Goal: Information Seeking & Learning: Learn about a topic

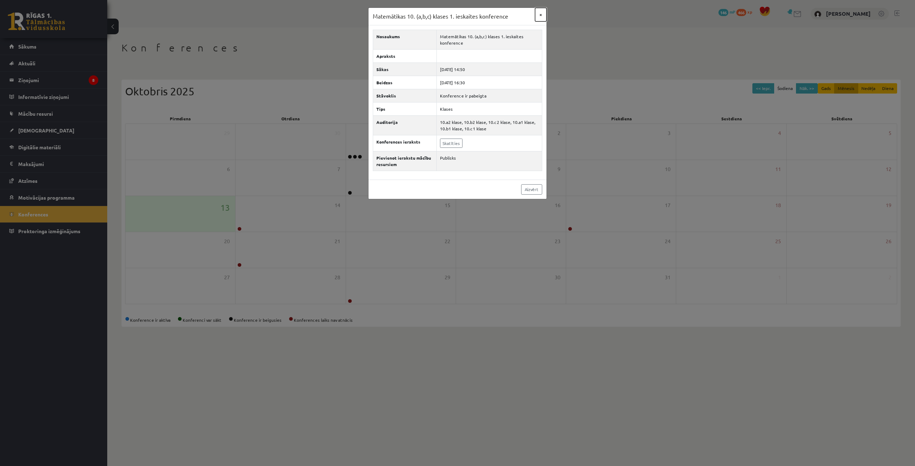
click at [539, 17] on button "×" at bounding box center [540, 15] width 11 height 14
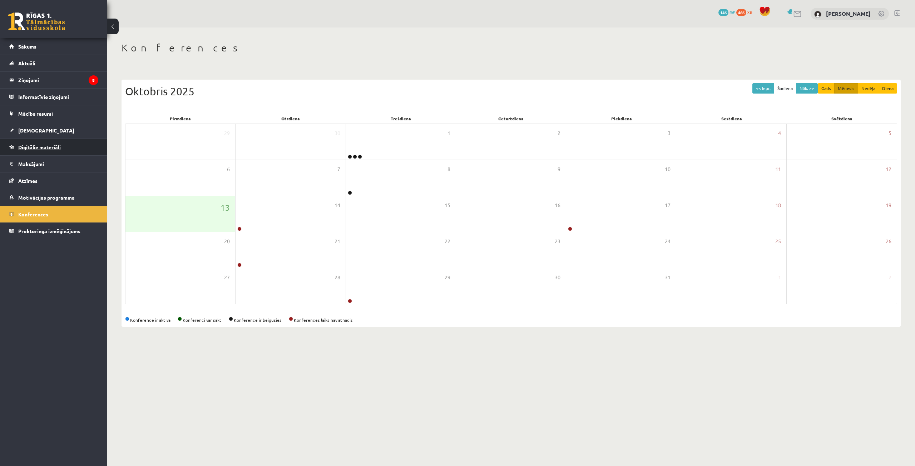
click at [27, 146] on span "Digitālie materiāli" at bounding box center [39, 147] width 43 height 6
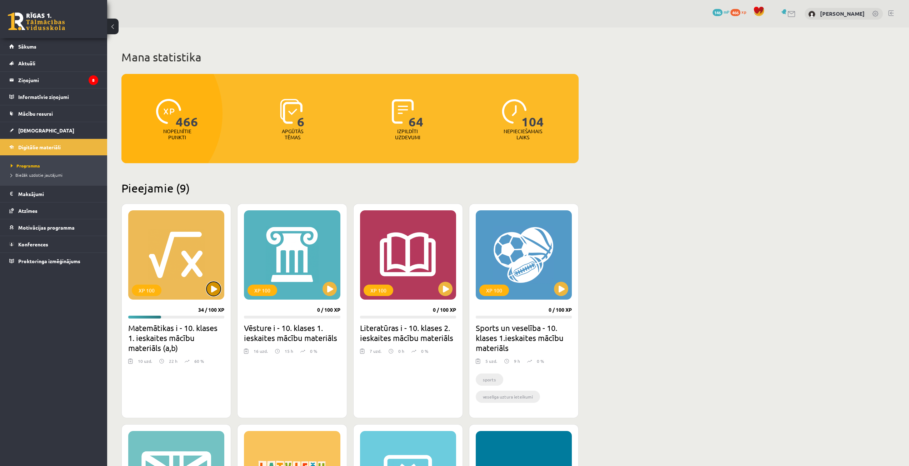
click at [213, 292] on button at bounding box center [214, 289] width 14 height 14
click at [170, 289] on div "XP 100" at bounding box center [176, 254] width 96 height 89
click at [147, 298] on div "XP 100" at bounding box center [176, 254] width 96 height 89
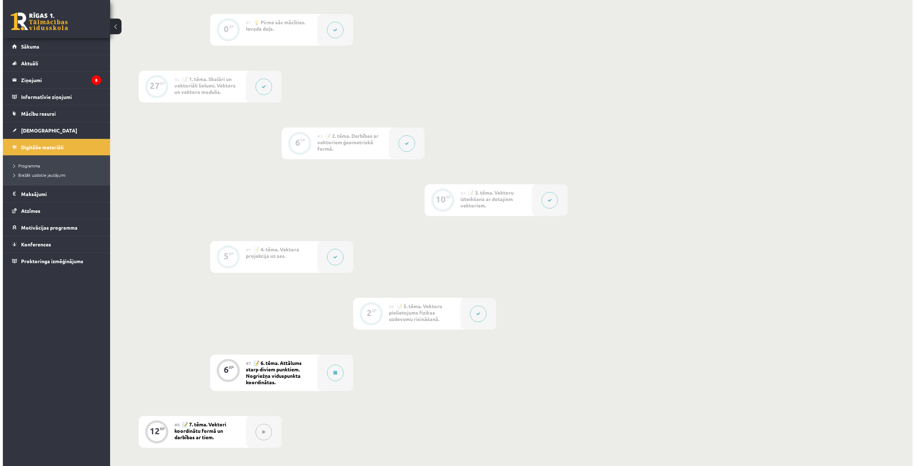
scroll to position [322, 0]
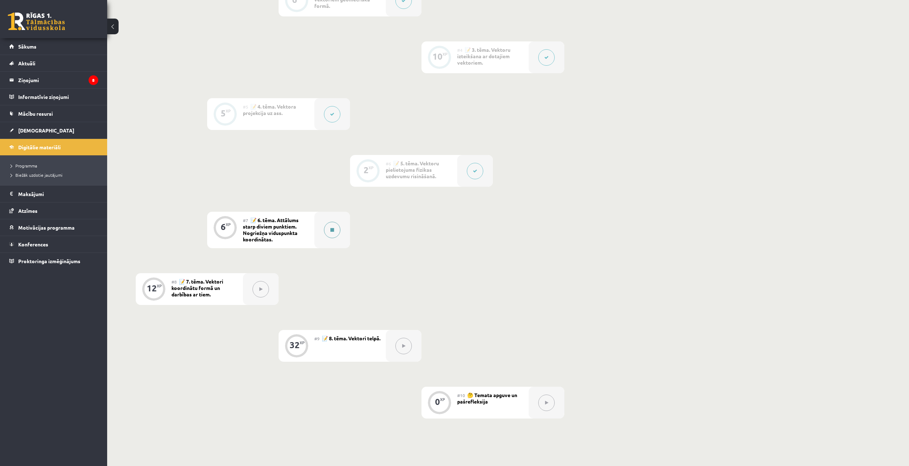
click at [326, 229] on button at bounding box center [332, 230] width 16 height 16
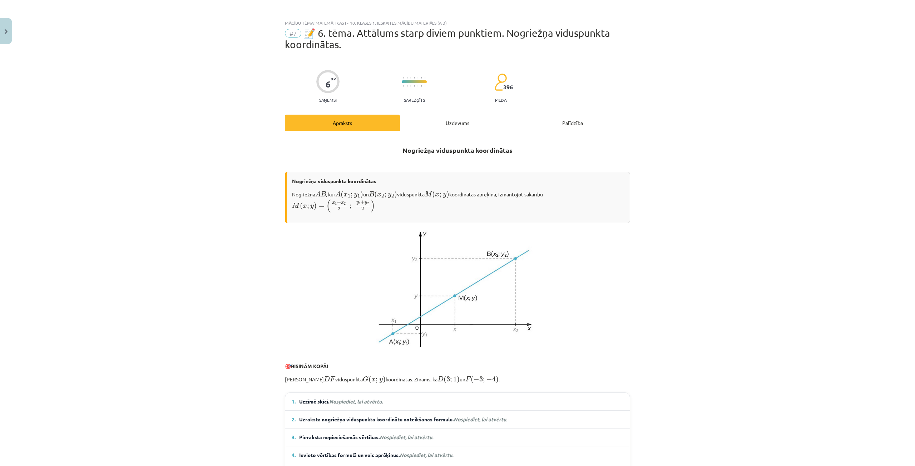
scroll to position [0, 0]
click at [450, 123] on div "Uzdevums" at bounding box center [457, 124] width 115 height 16
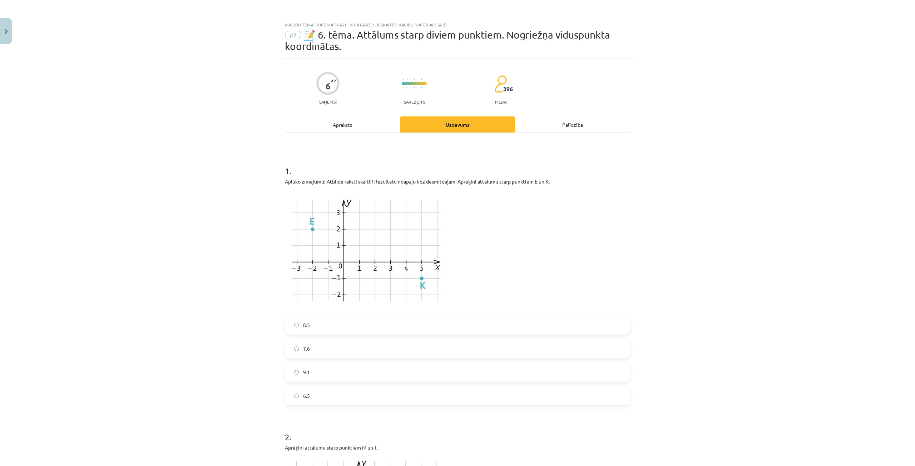
click at [291, 324] on label "8.5" at bounding box center [458, 325] width 344 height 18
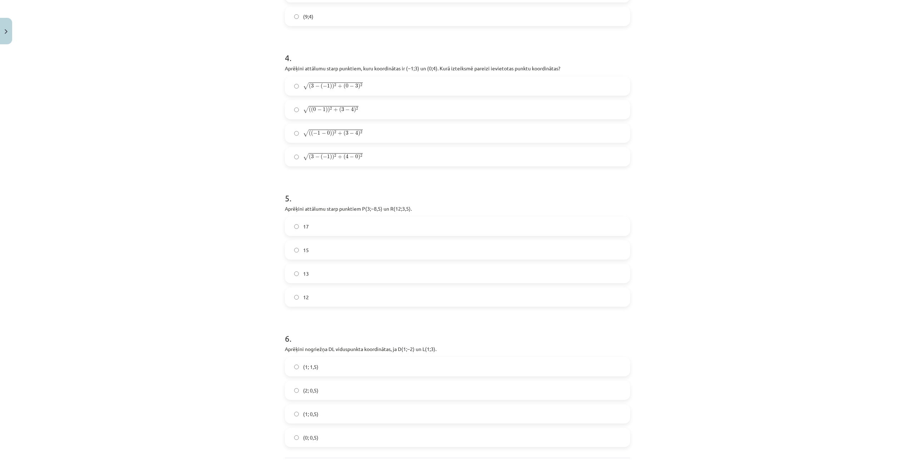
scroll to position [850, 0]
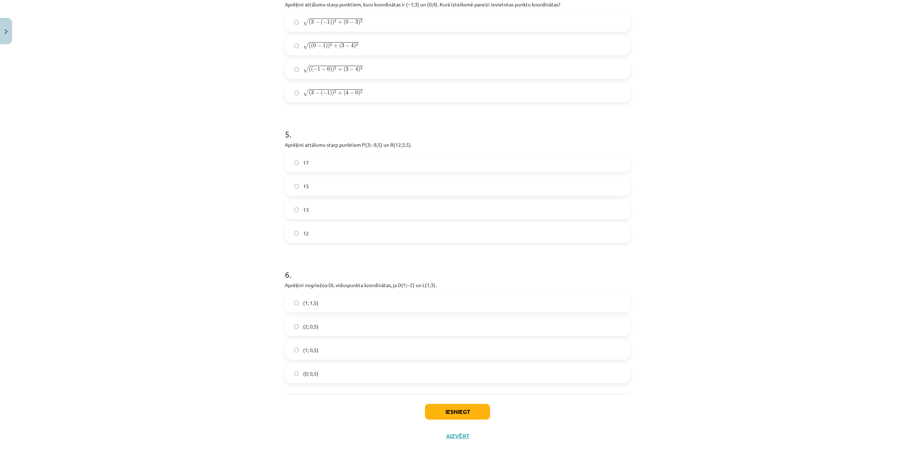
click at [291, 302] on label "(1; 1,5)" at bounding box center [458, 303] width 344 height 18
click at [468, 411] on button "Iesniegt" at bounding box center [457, 412] width 65 height 16
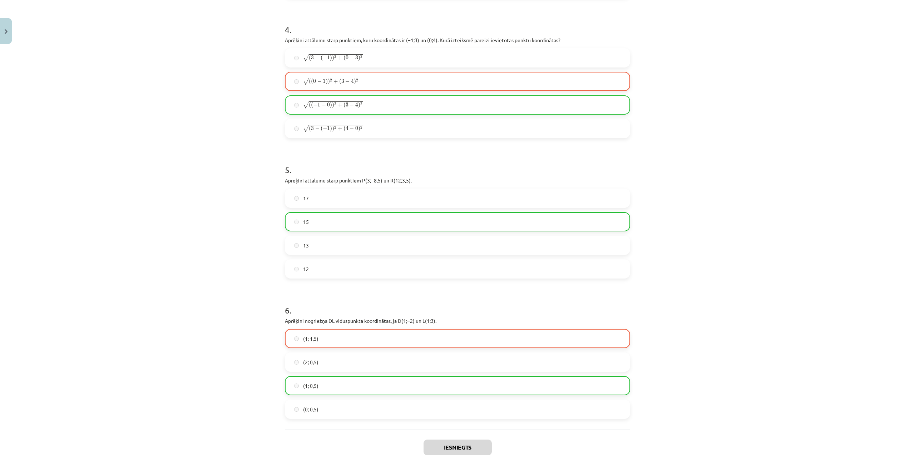
scroll to position [873, 0]
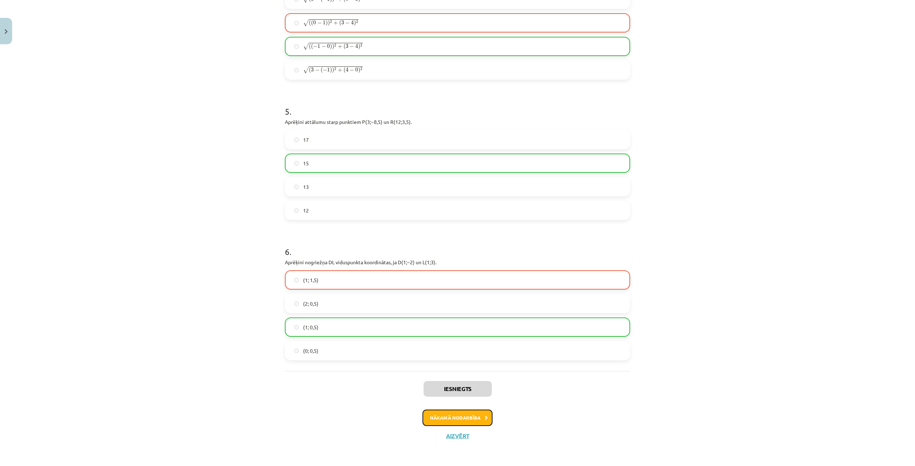
click at [471, 419] on button "Nākamā nodarbība" at bounding box center [457, 418] width 70 height 16
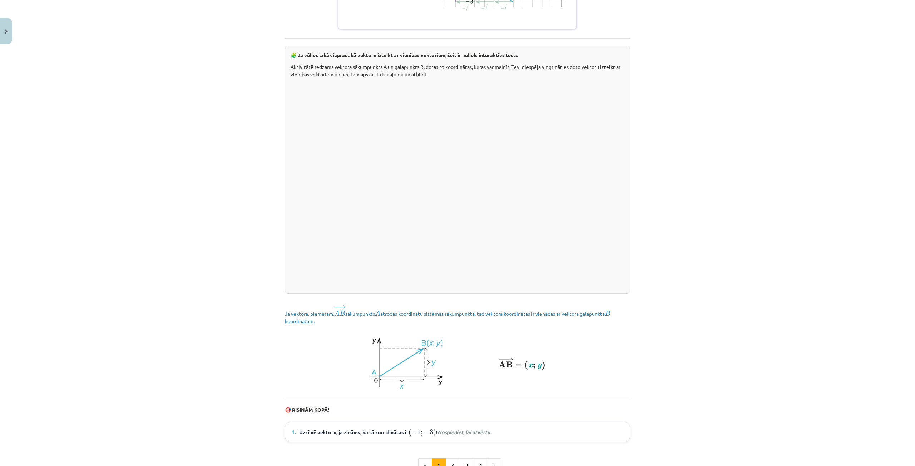
scroll to position [776, 0]
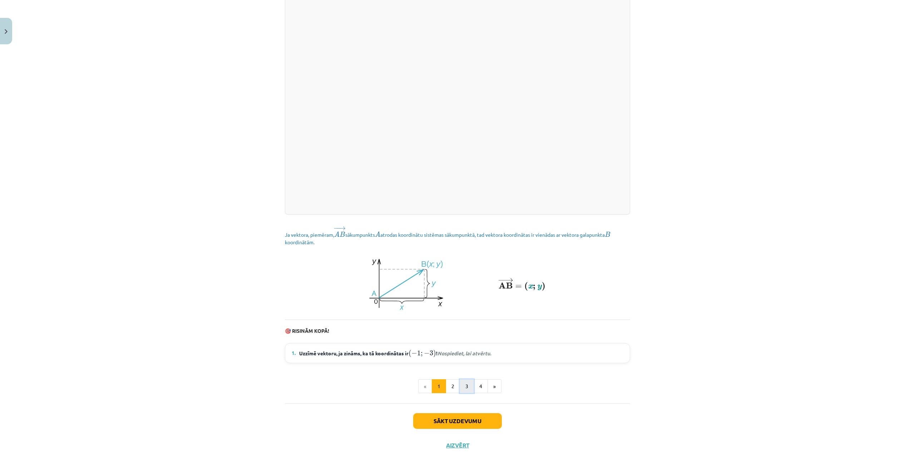
click at [463, 380] on button "3" at bounding box center [467, 387] width 14 height 14
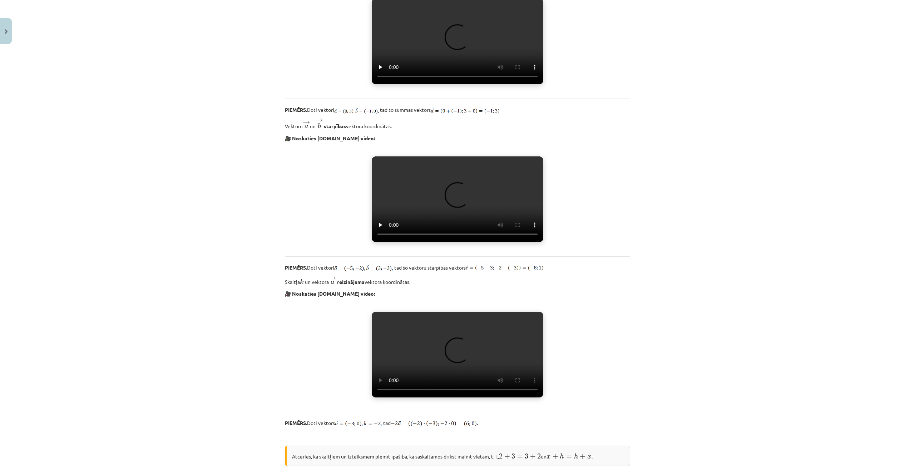
scroll to position [0, 0]
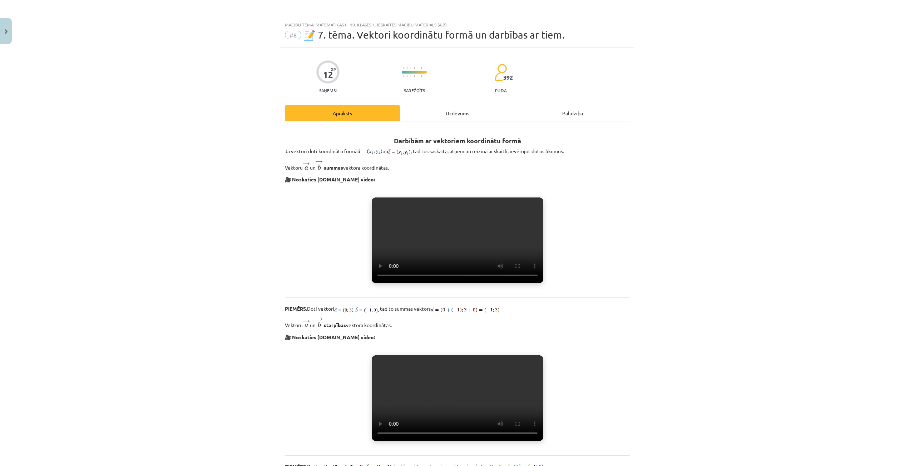
click at [455, 113] on div "Uzdevums" at bounding box center [457, 113] width 115 height 16
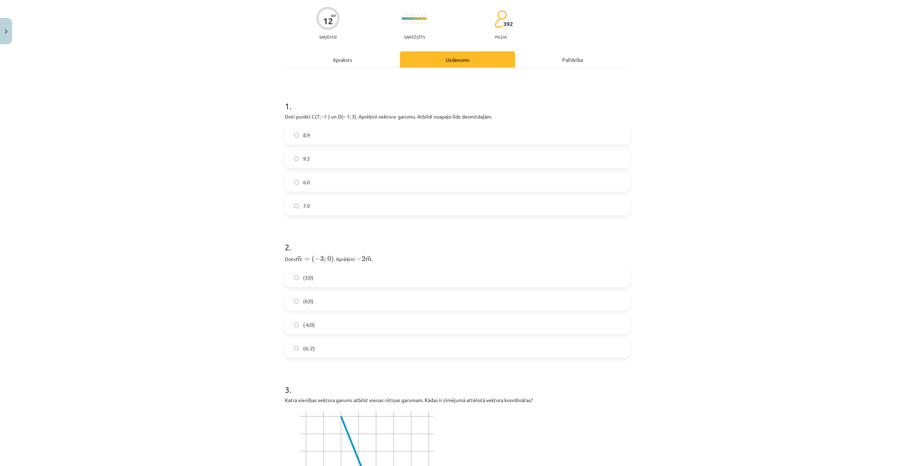
scroll to position [18, 0]
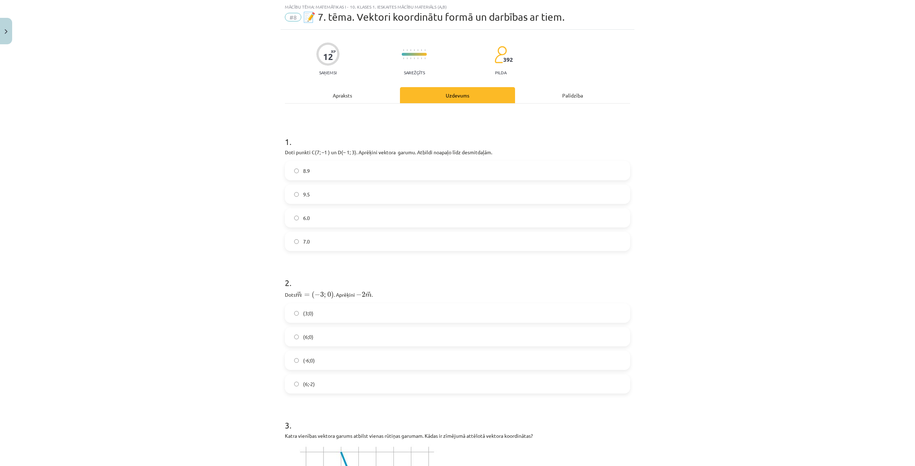
click at [288, 190] on label "9.5" at bounding box center [458, 194] width 344 height 18
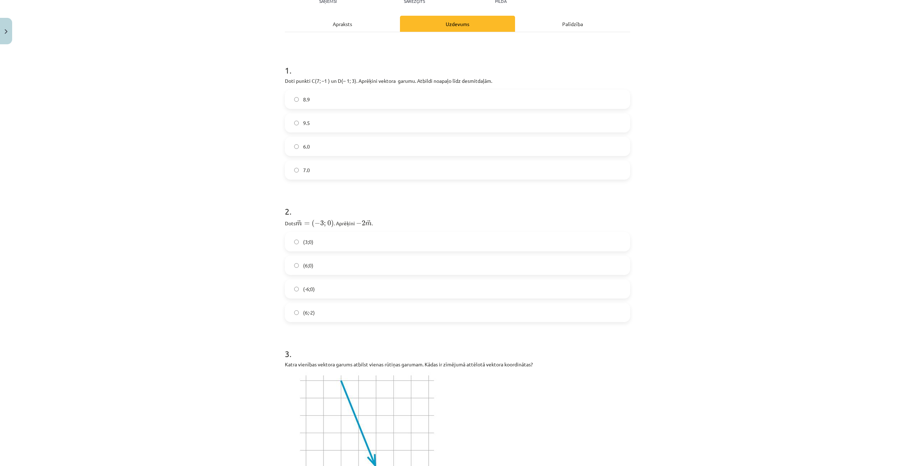
scroll to position [125, 0]
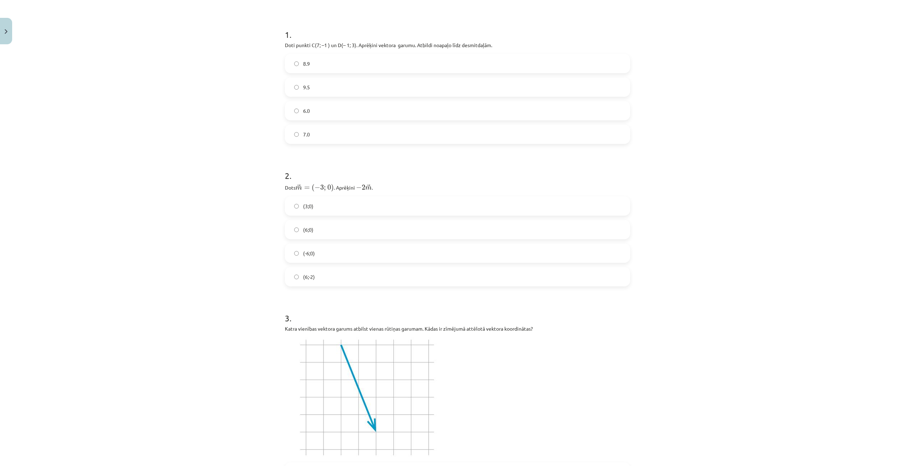
click at [307, 226] on span "(6;0)" at bounding box center [308, 230] width 10 height 8
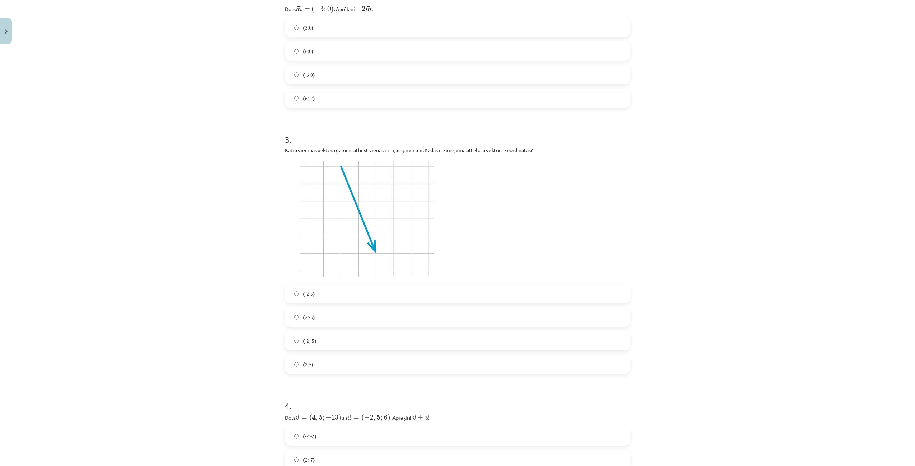
scroll to position [339, 0]
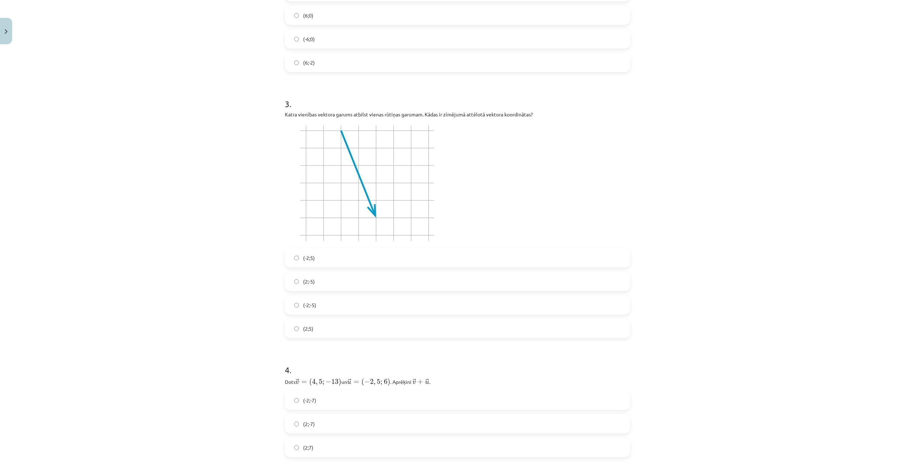
click at [308, 283] on span "(2;-5)" at bounding box center [309, 282] width 12 height 8
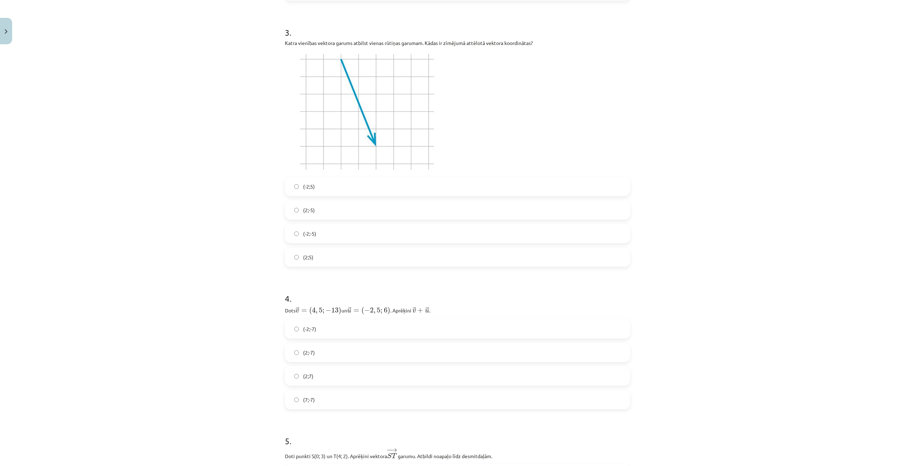
scroll to position [518, 0]
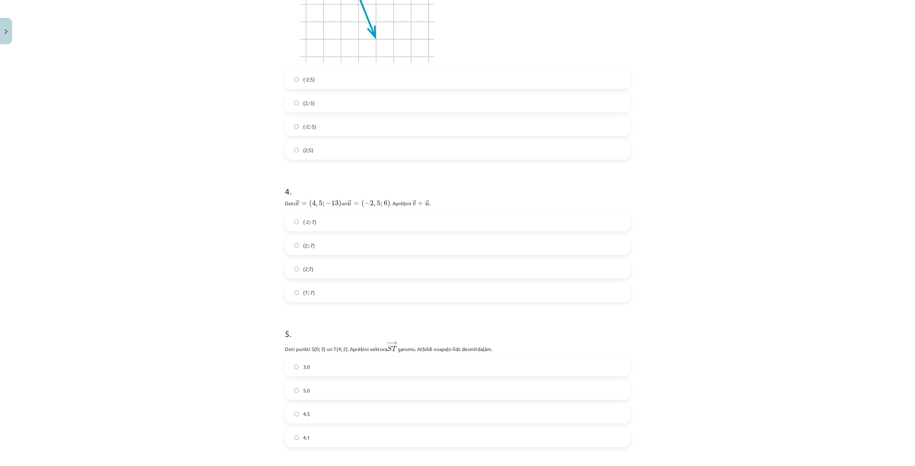
click at [317, 244] on label "(2;-7)" at bounding box center [458, 246] width 344 height 18
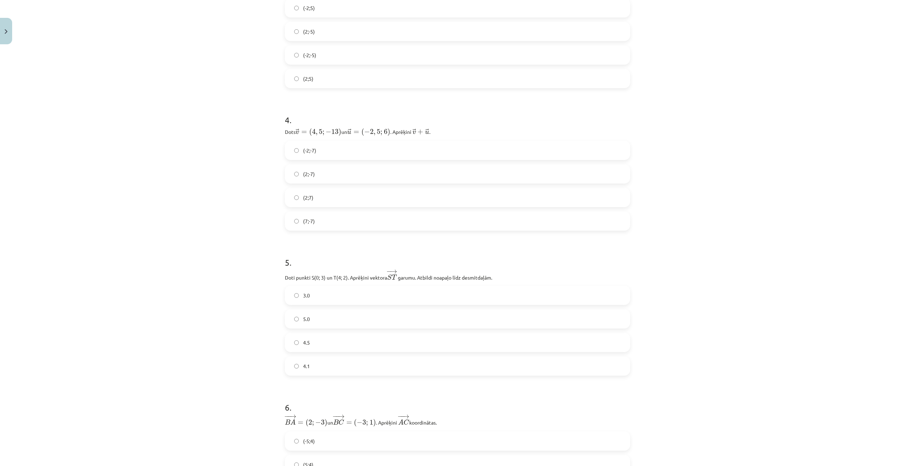
scroll to position [661, 0]
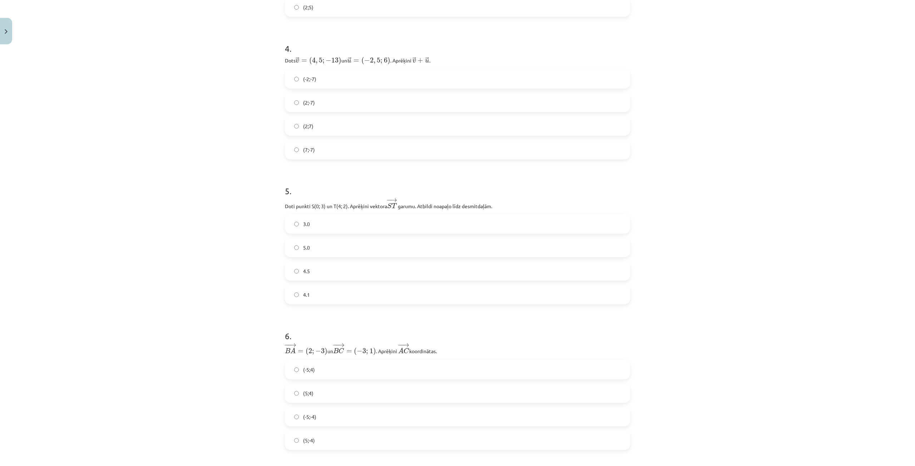
click at [303, 297] on span "4.1" at bounding box center [306, 295] width 7 height 8
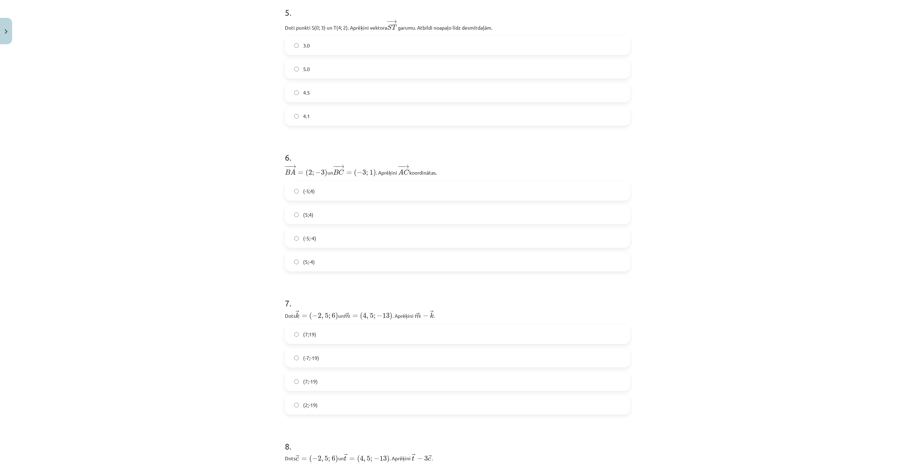
click at [312, 262] on span "(5;-4)" at bounding box center [309, 262] width 12 height 8
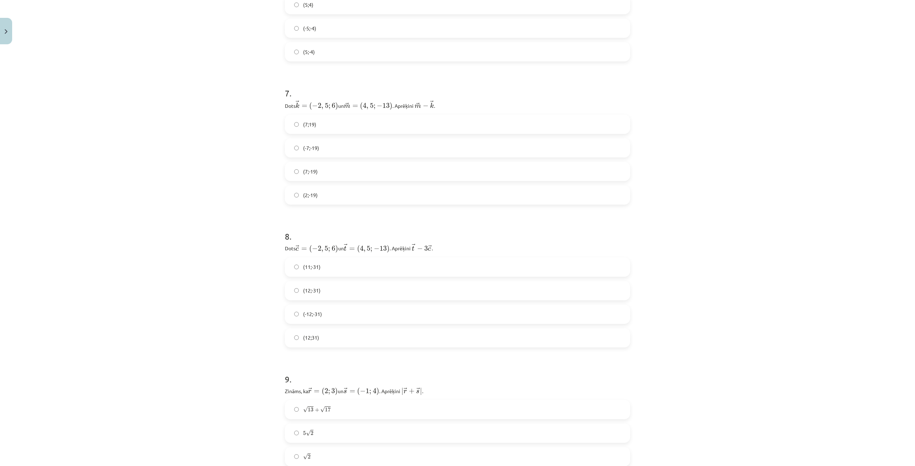
scroll to position [1014, 0]
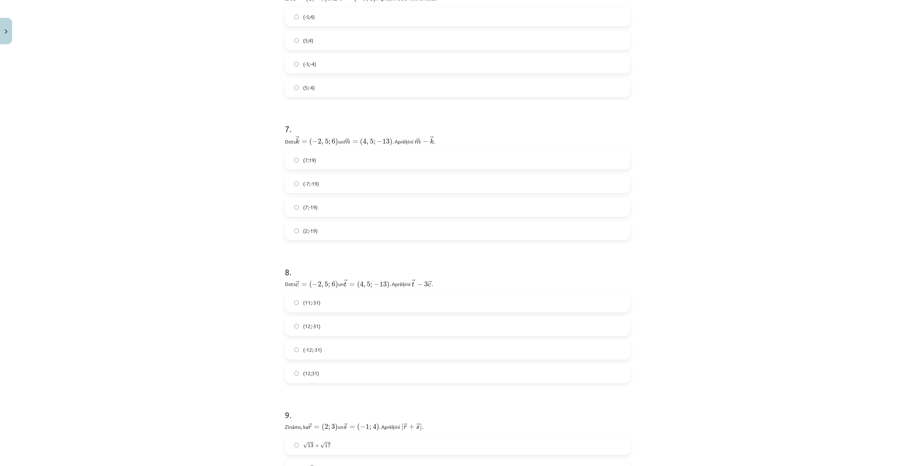
click at [298, 203] on label "(7;-19)" at bounding box center [458, 207] width 344 height 18
click at [297, 181] on label "(12;-31)" at bounding box center [458, 184] width 344 height 18
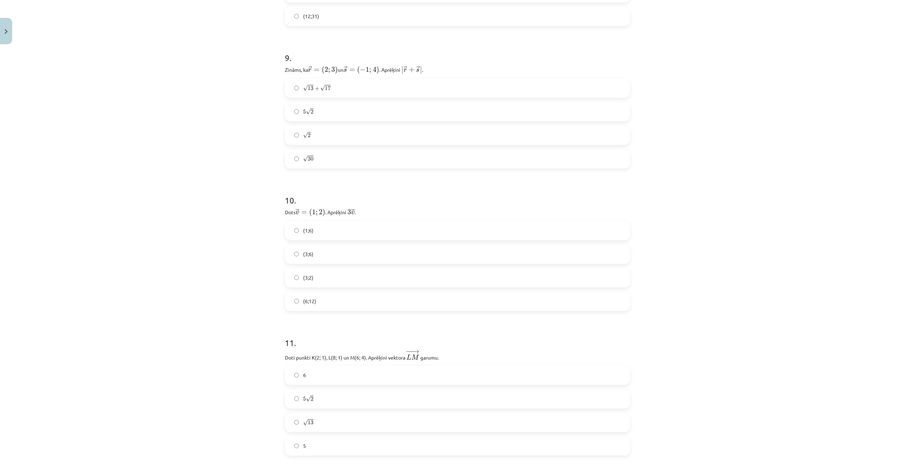
scroll to position [1443, 0]
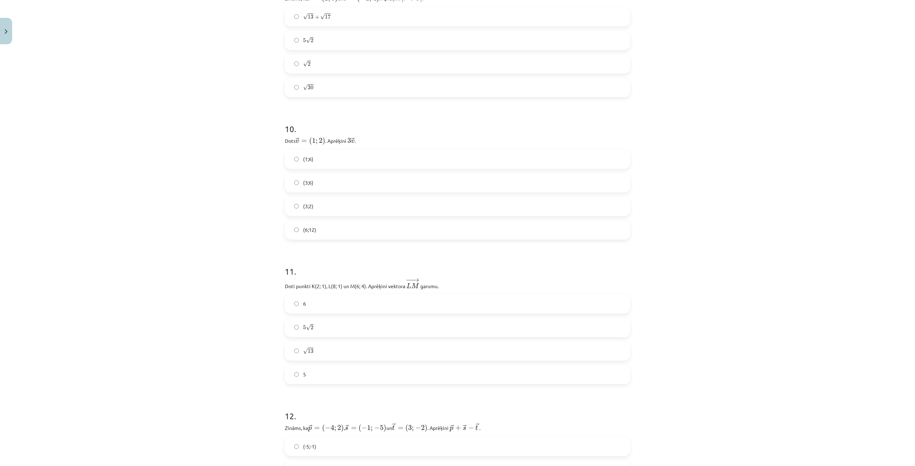
click at [319, 185] on label "(3;6)" at bounding box center [458, 183] width 344 height 18
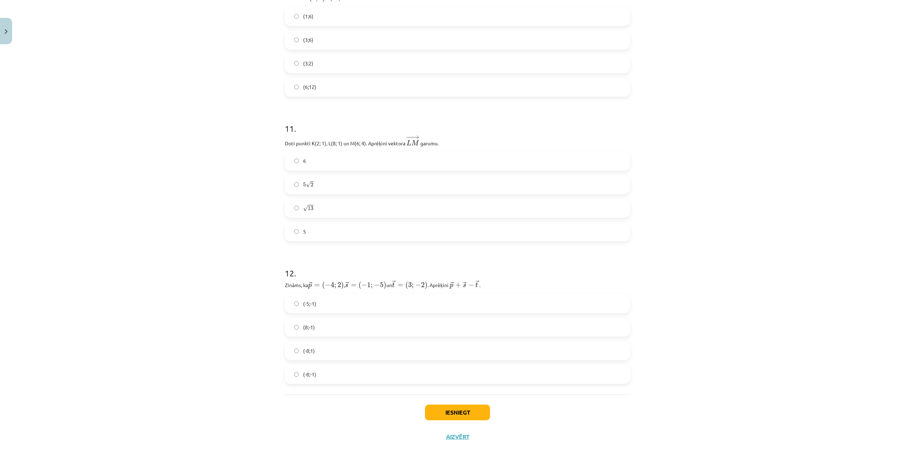
click at [290, 181] on label "5 √ 2 5 2" at bounding box center [458, 185] width 344 height 18
click at [456, 410] on button "Iesniegt" at bounding box center [457, 413] width 65 height 16
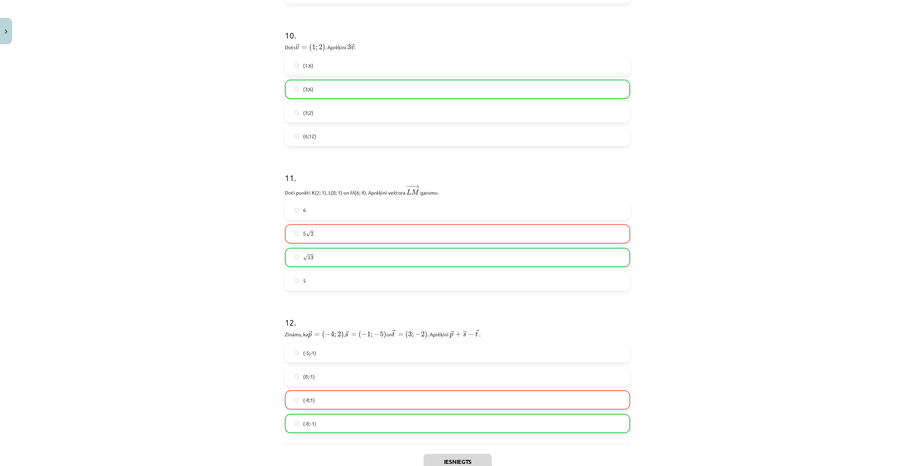
scroll to position [1609, 0]
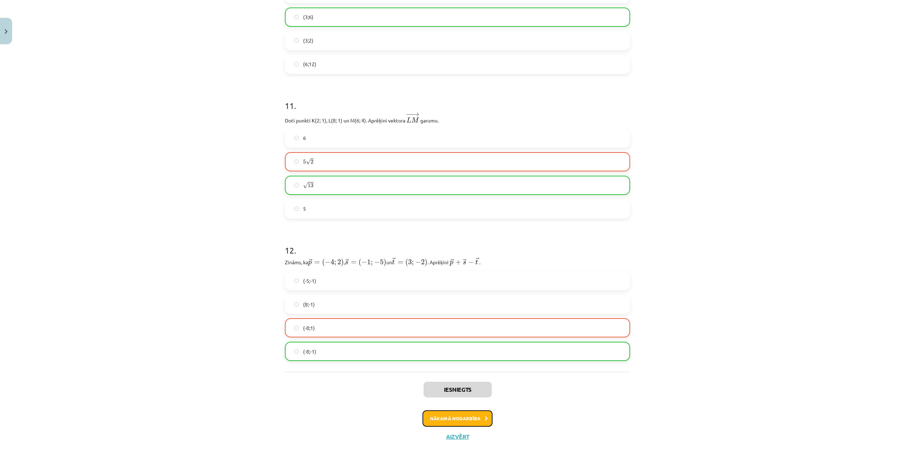
click at [472, 416] on button "Nākamā nodarbība" at bounding box center [457, 419] width 70 height 16
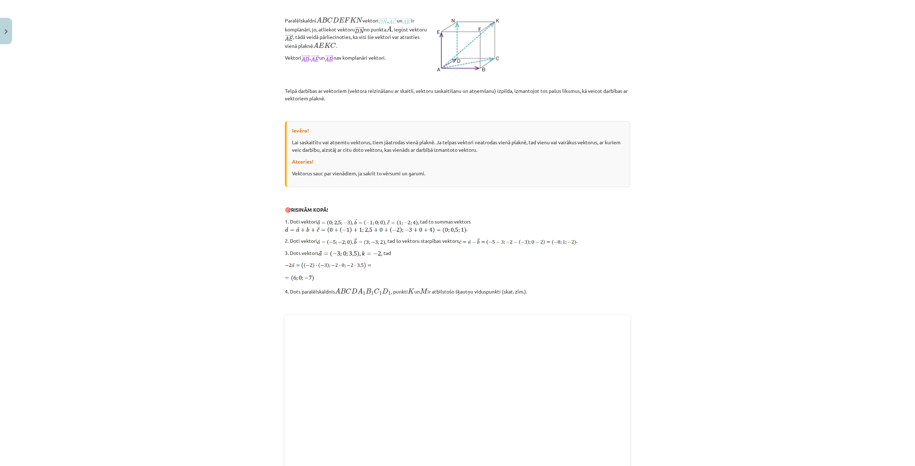
scroll to position [750, 0]
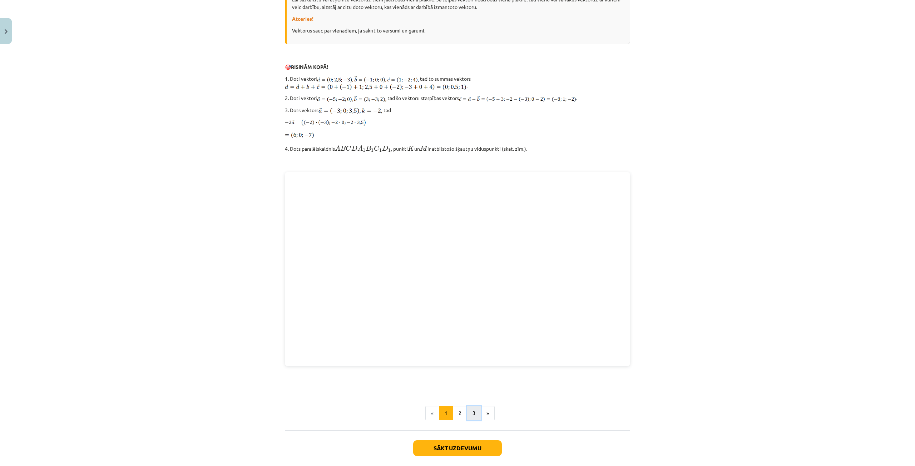
click at [471, 413] on button "3" at bounding box center [474, 413] width 14 height 14
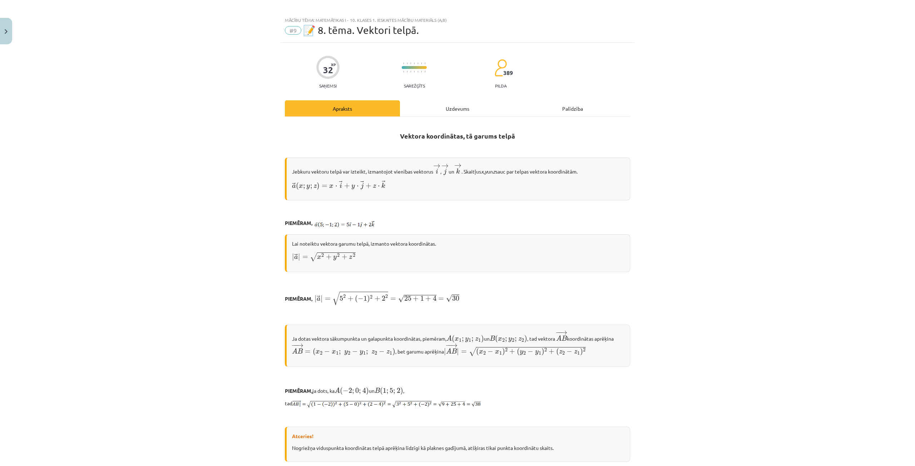
scroll to position [0, 0]
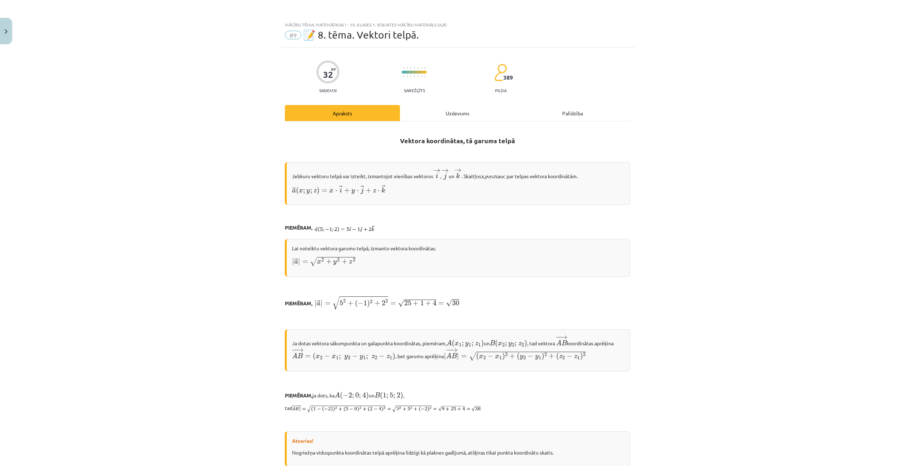
click at [450, 112] on div "Uzdevums" at bounding box center [457, 113] width 115 height 16
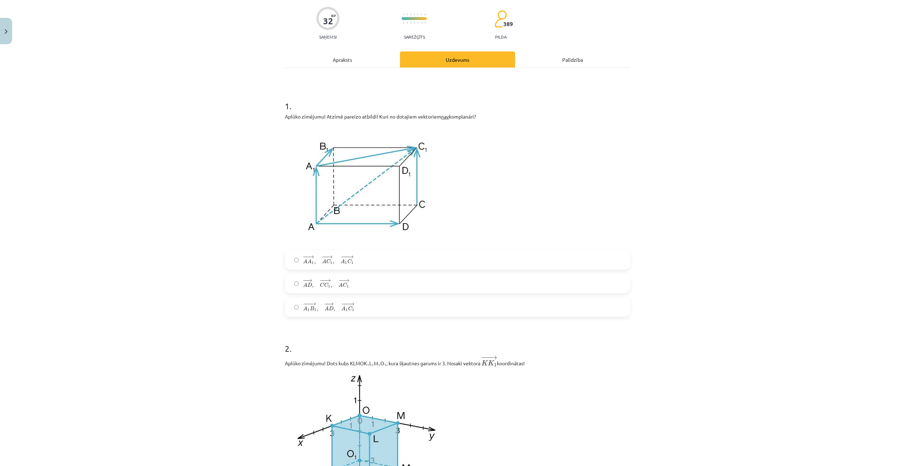
scroll to position [232, 0]
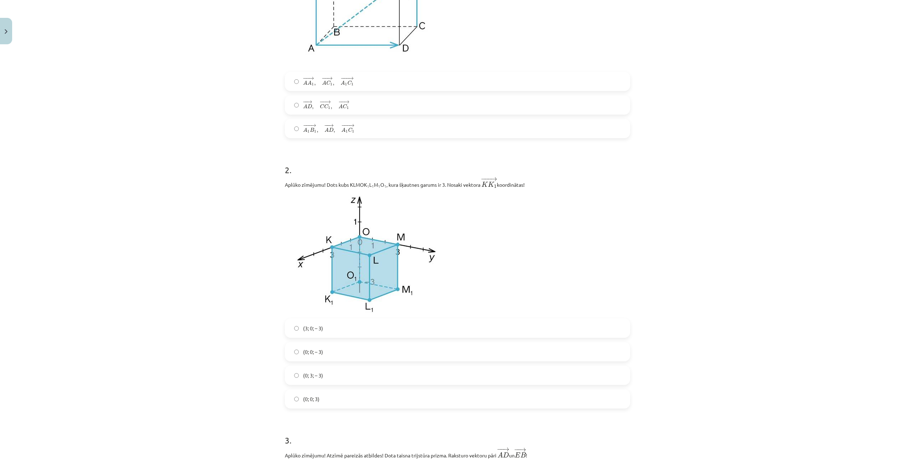
click at [318, 328] on span "(3; 0; – 3)" at bounding box center [313, 329] width 20 height 8
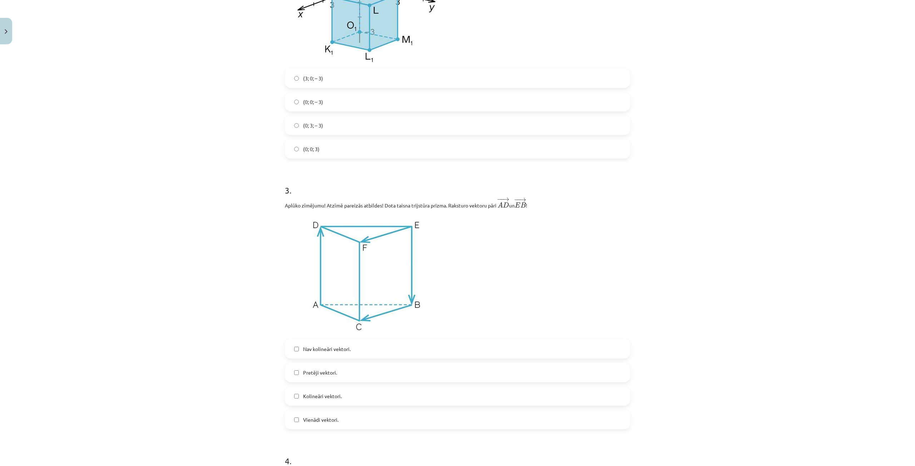
scroll to position [518, 0]
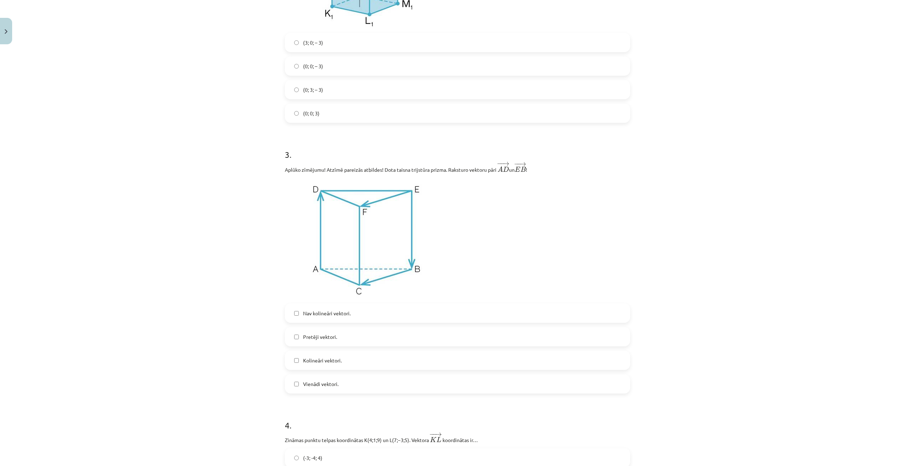
click at [290, 336] on label "Pretēji vektori." at bounding box center [458, 337] width 344 height 18
click at [294, 363] on label "Kolineāri vektori." at bounding box center [458, 361] width 344 height 18
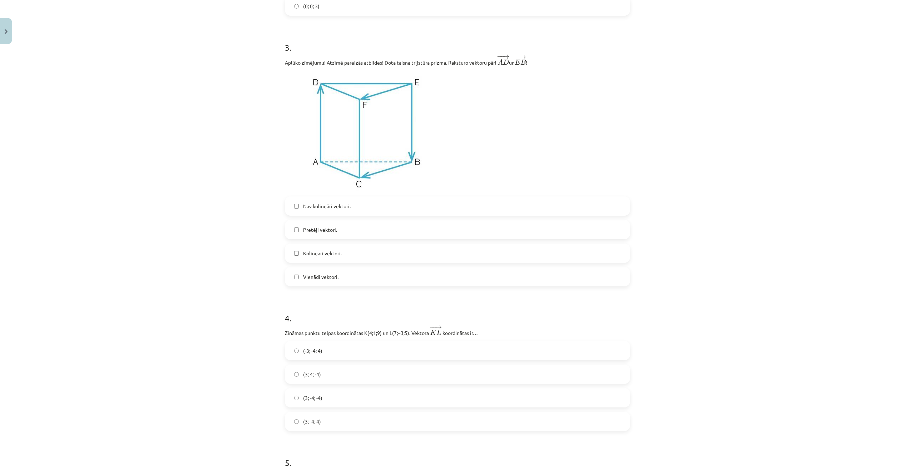
scroll to position [733, 0]
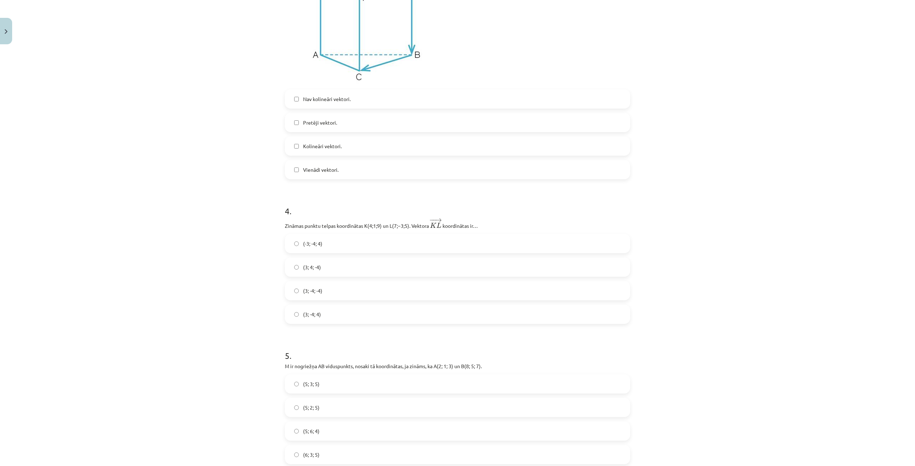
click at [306, 293] on span "(3; -4; -4)" at bounding box center [312, 291] width 19 height 8
click at [300, 322] on label "(3; -4; 4)" at bounding box center [458, 315] width 344 height 18
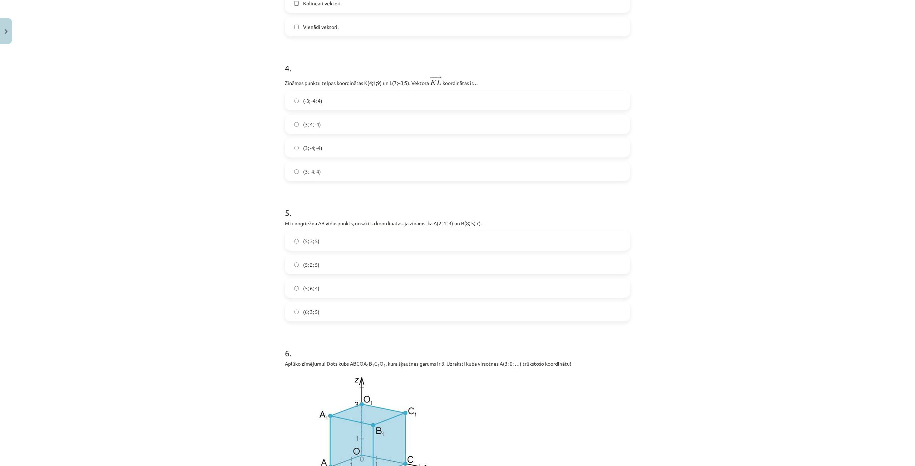
scroll to position [911, 0]
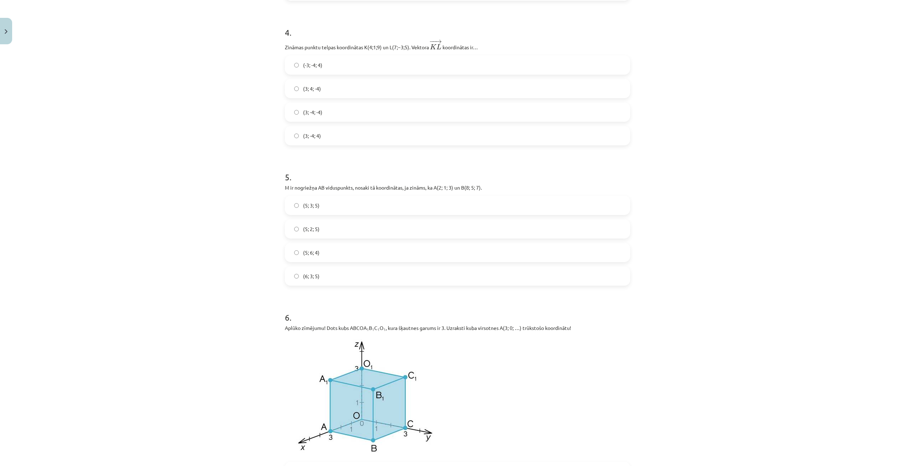
click at [318, 204] on label "(5; 3; 5)" at bounding box center [458, 206] width 344 height 18
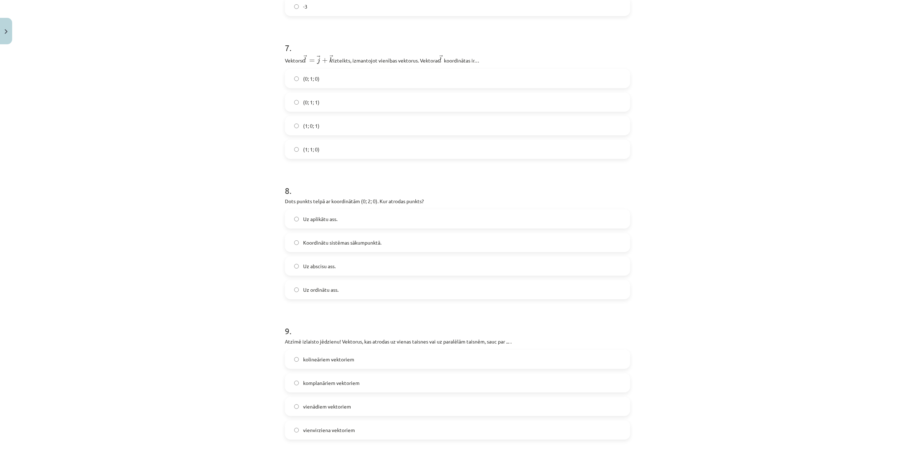
scroll to position [1340, 0]
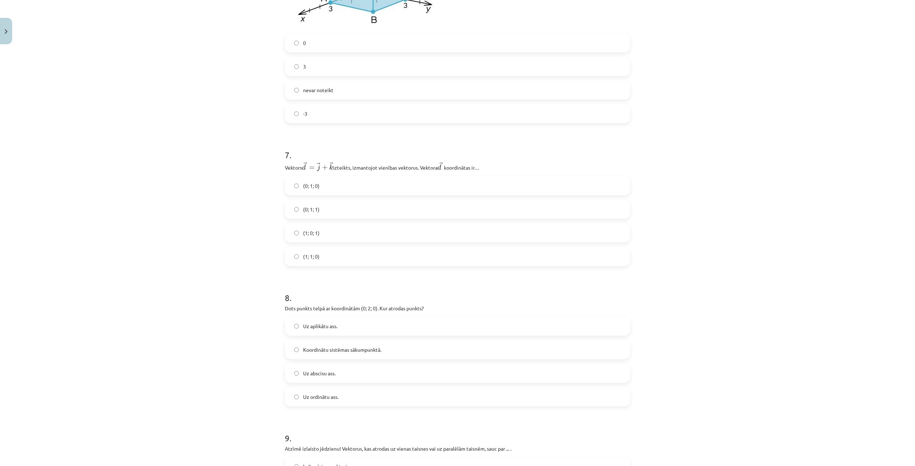
click at [297, 234] on label "(1; 0; 1)" at bounding box center [458, 233] width 344 height 18
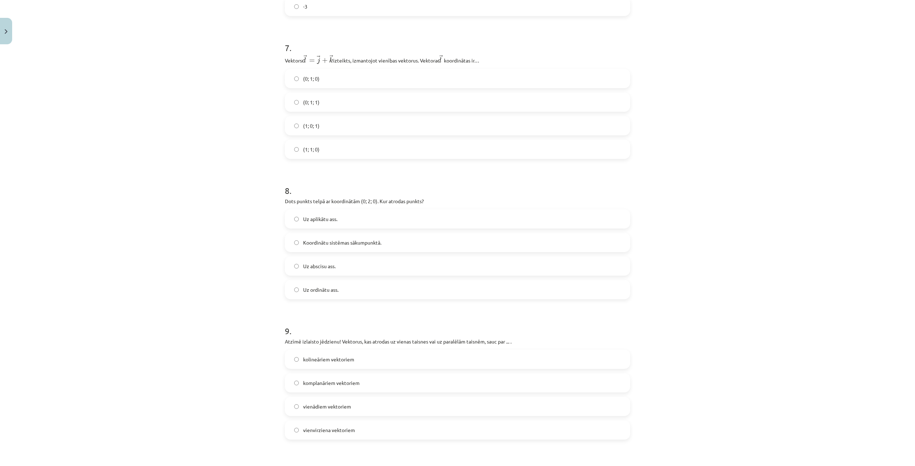
scroll to position [1590, 0]
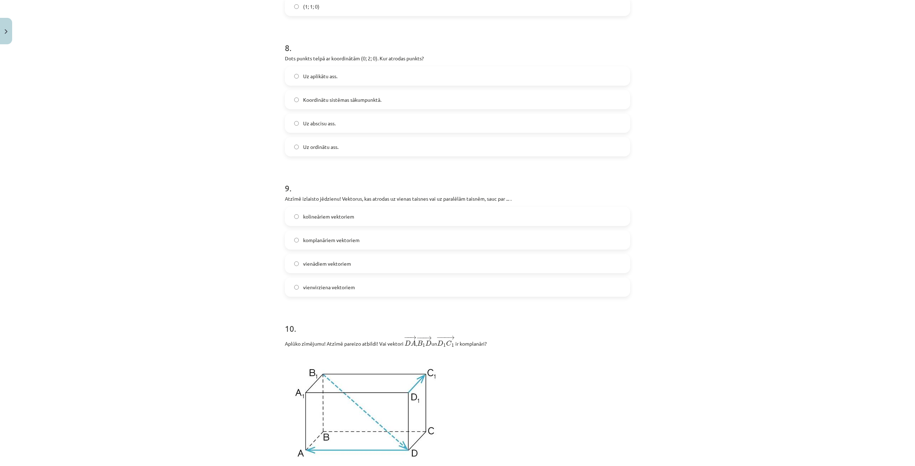
click at [327, 219] on span "kolineāriem vektoriem" at bounding box center [328, 217] width 51 height 8
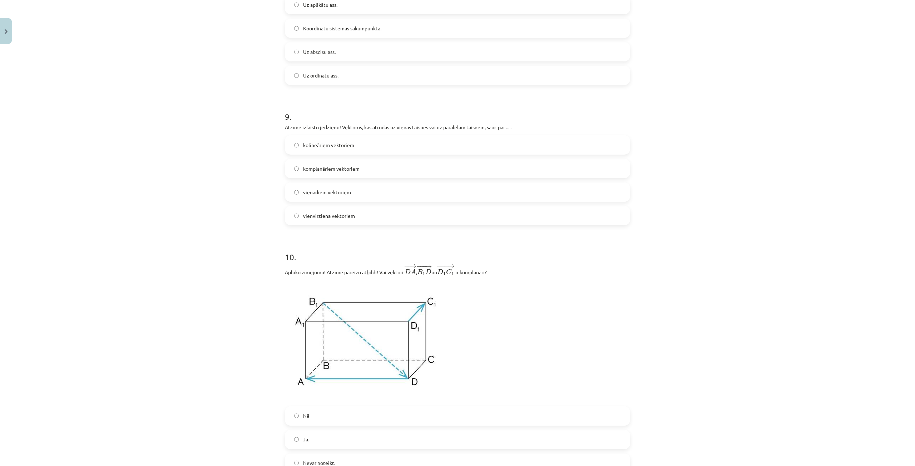
scroll to position [1733, 0]
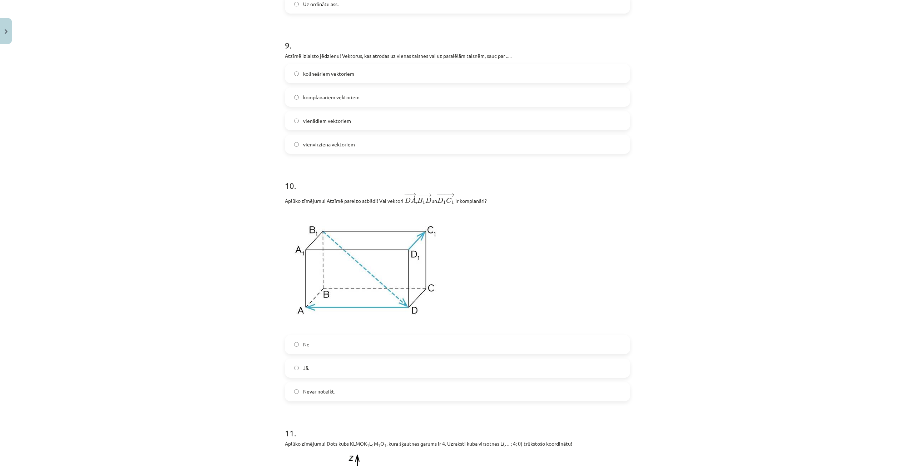
click at [298, 340] on label "Nē" at bounding box center [458, 345] width 344 height 18
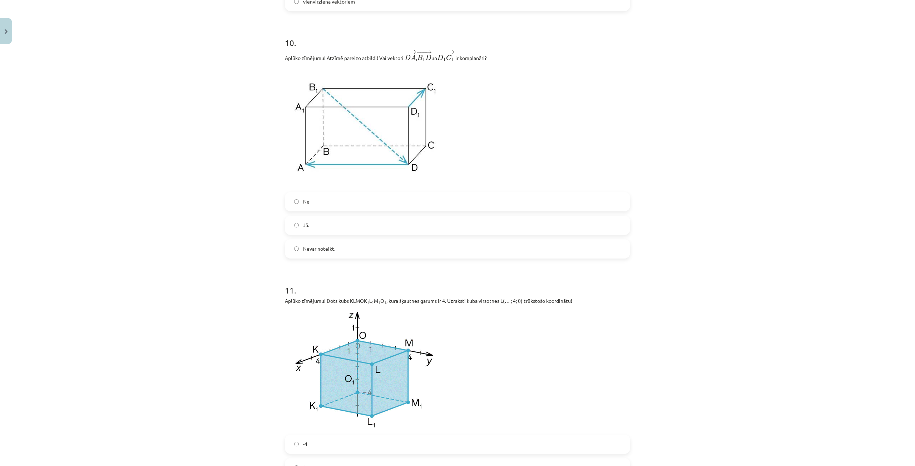
scroll to position [1948, 0]
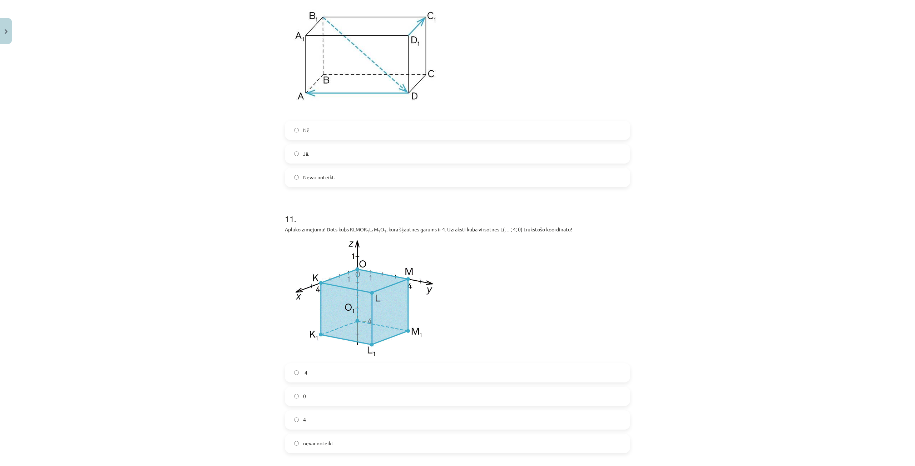
click at [307, 416] on label "4" at bounding box center [458, 420] width 344 height 18
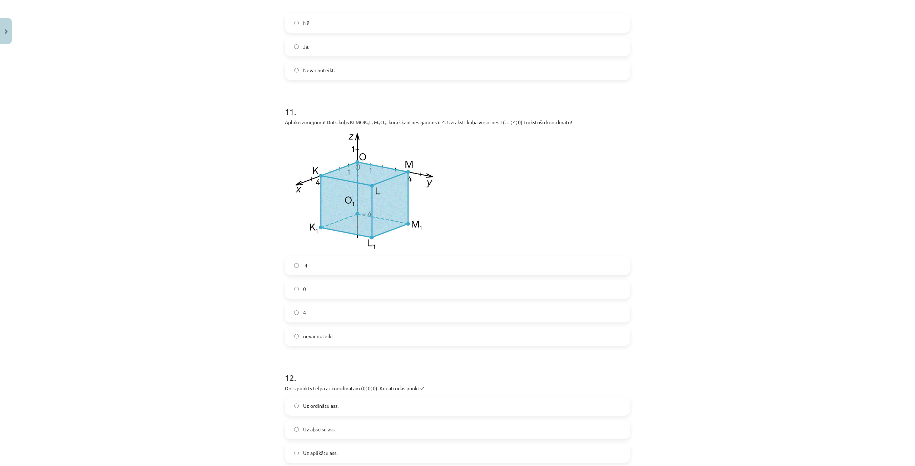
scroll to position [2091, 0]
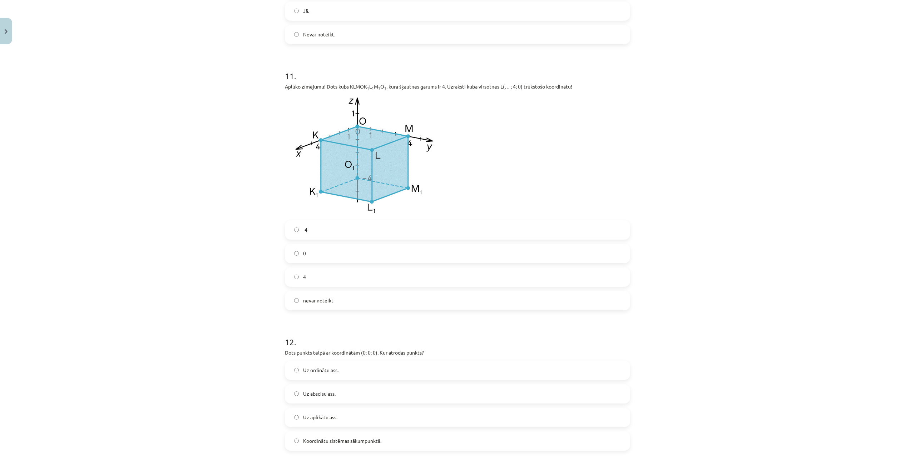
click at [326, 440] on span "Koordinātu sistēmas sākumpunktā." at bounding box center [342, 441] width 78 height 8
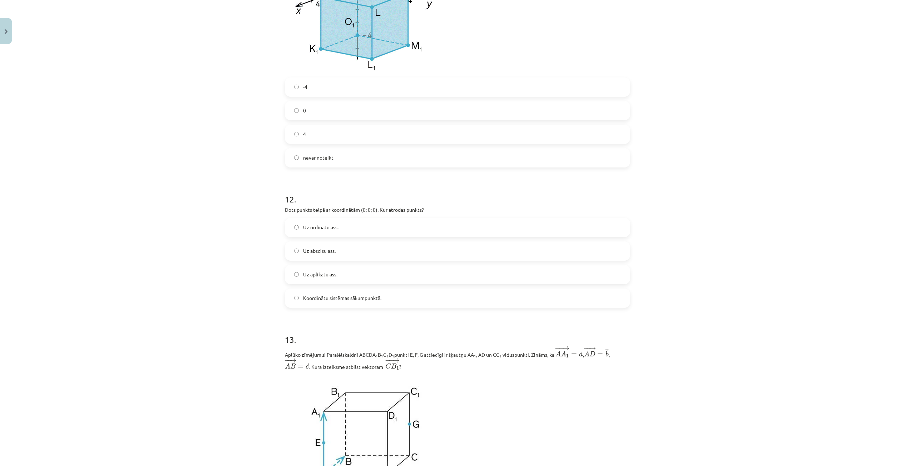
scroll to position [2376, 0]
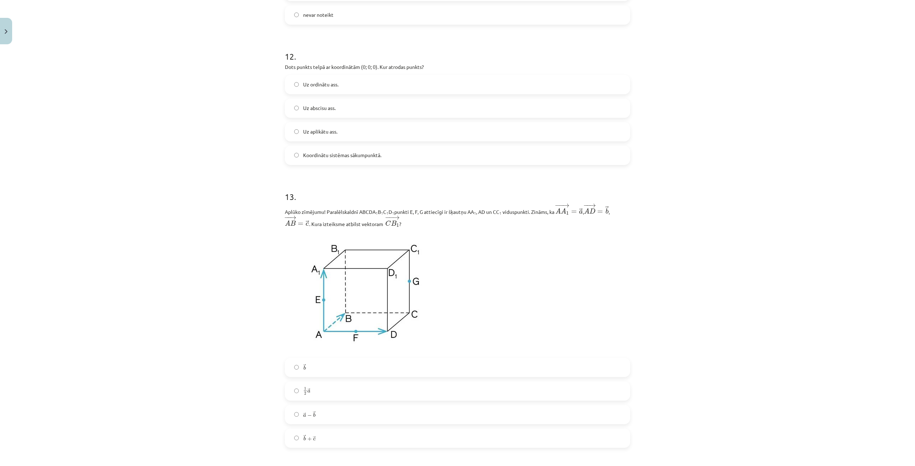
click at [314, 440] on label "→ b + → c b → + c →" at bounding box center [458, 439] width 344 height 18
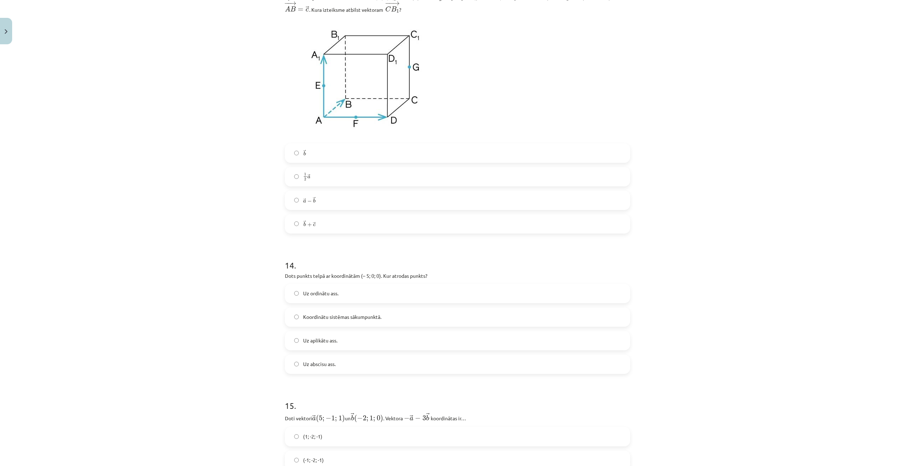
scroll to position [2698, 0]
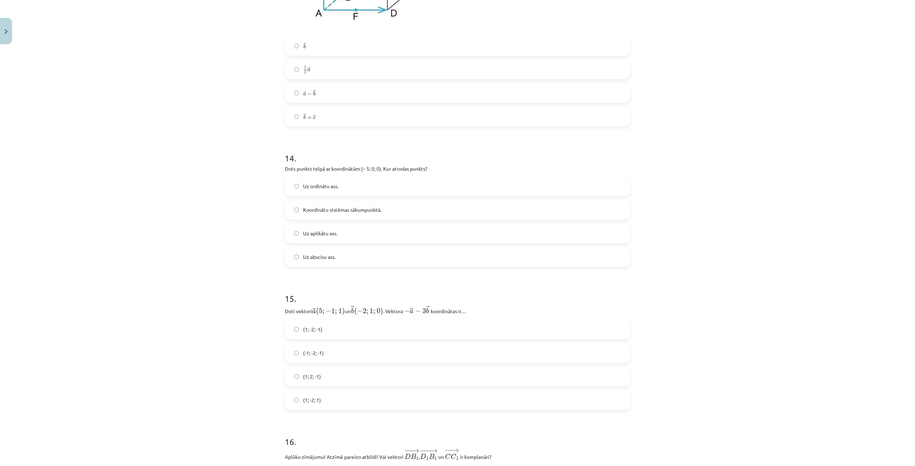
click at [307, 255] on span "Uz abscisu ass." at bounding box center [319, 257] width 33 height 8
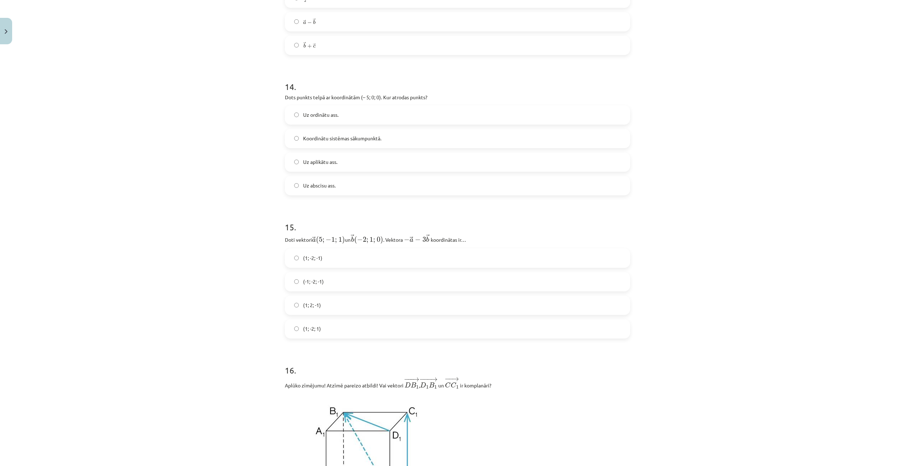
scroll to position [2805, 0]
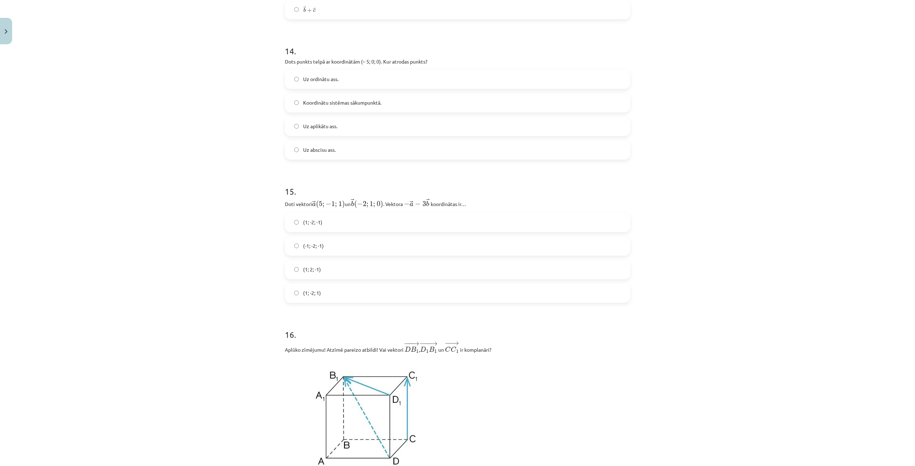
click at [318, 242] on label "(-1; -2; -1)" at bounding box center [458, 246] width 344 height 18
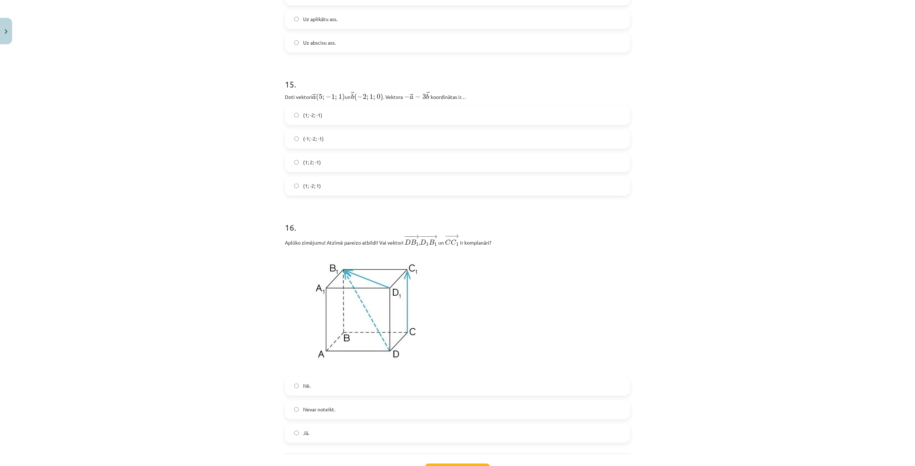
scroll to position [2972, 0]
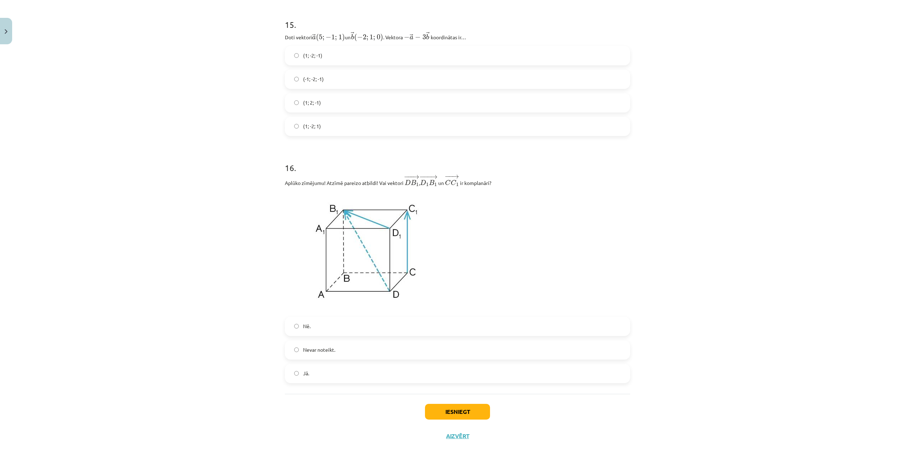
click at [297, 334] on label "Nē." at bounding box center [458, 327] width 344 height 18
click at [472, 407] on button "Iesniegt" at bounding box center [457, 412] width 65 height 16
click at [439, 417] on button "Iesniegt" at bounding box center [457, 412] width 65 height 16
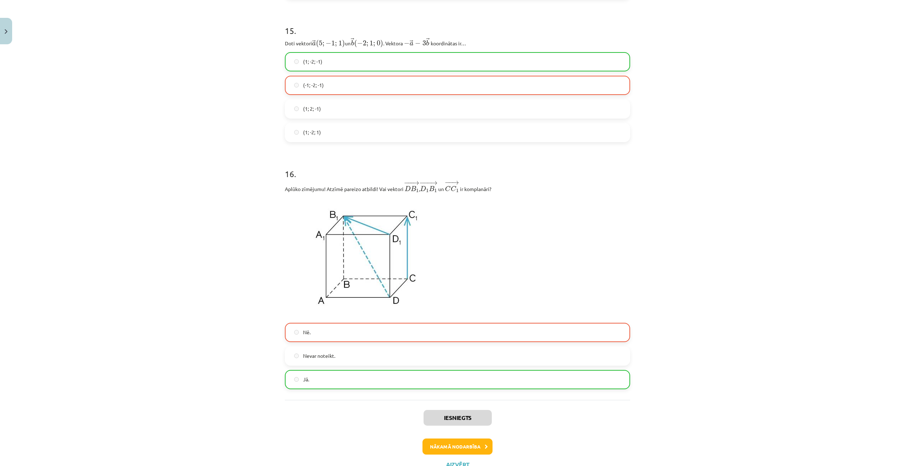
scroll to position [2995, 0]
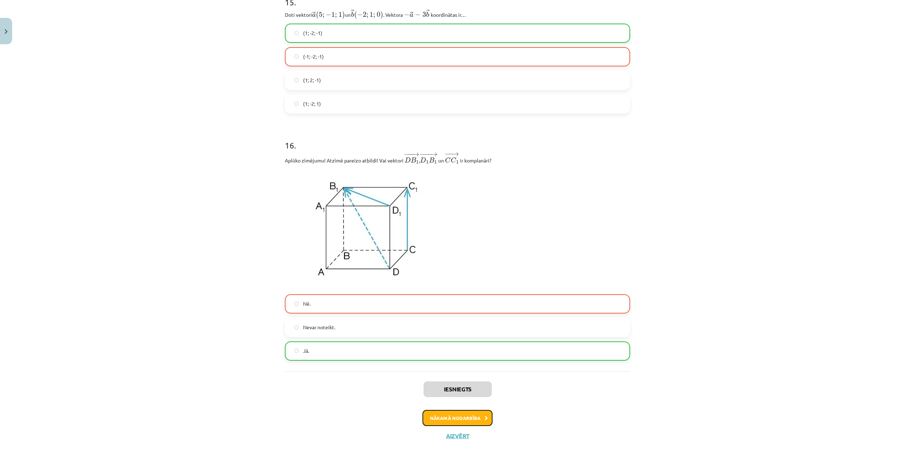
click at [465, 420] on button "Nākamā nodarbība" at bounding box center [457, 418] width 70 height 16
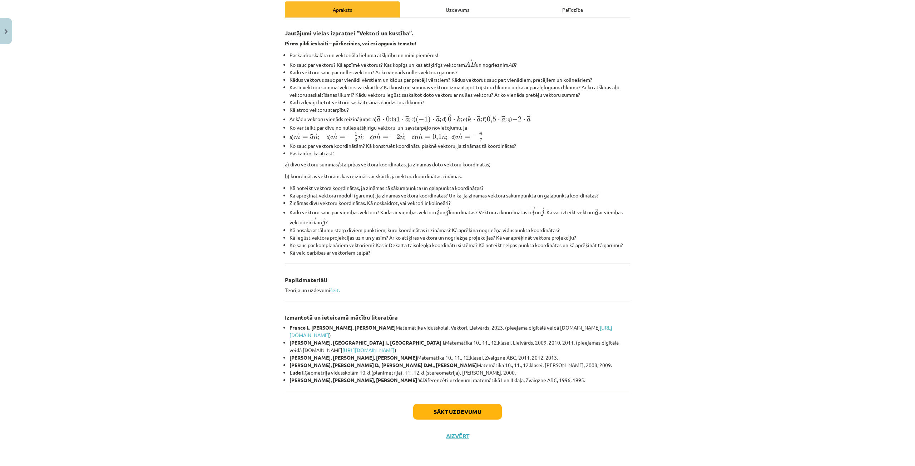
scroll to position [0, 0]
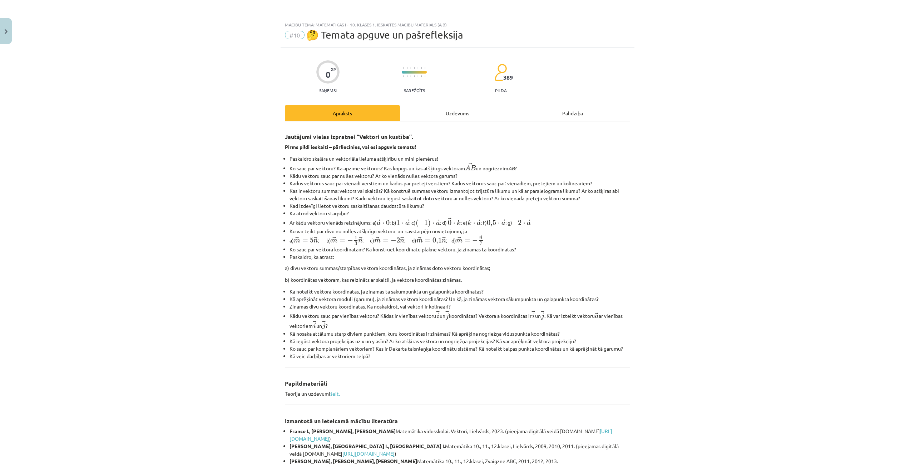
click at [460, 111] on div "Uzdevums" at bounding box center [457, 113] width 115 height 16
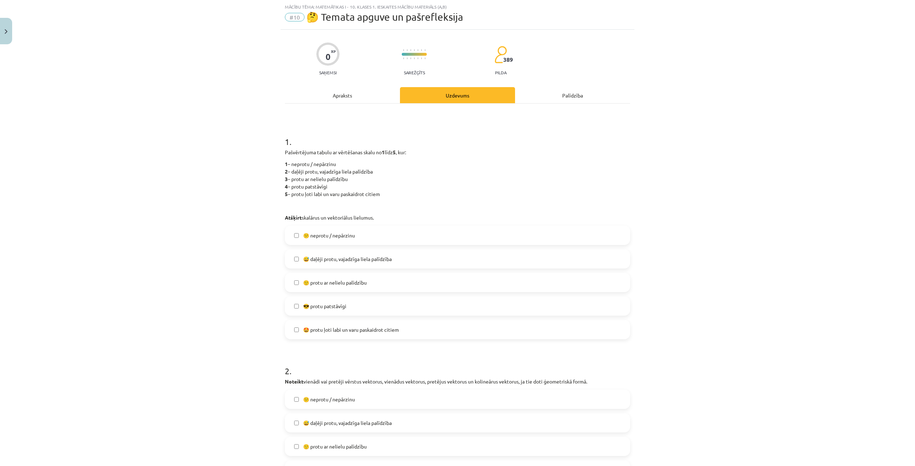
scroll to position [125, 0]
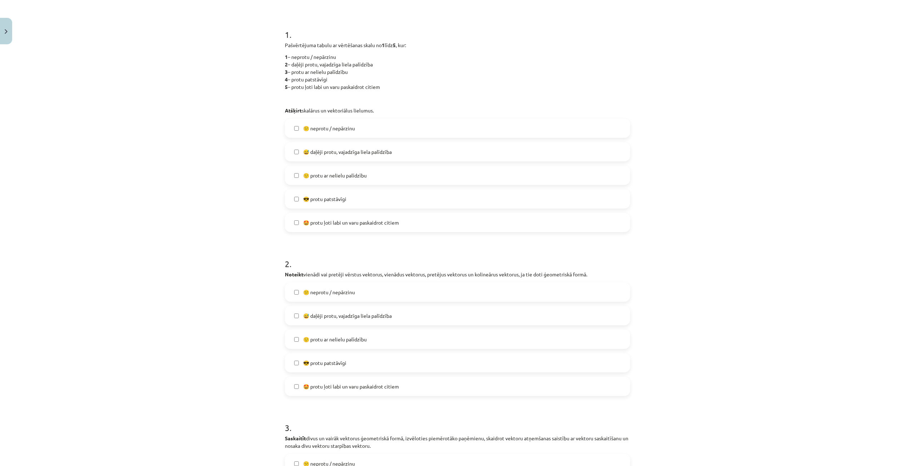
click at [297, 363] on label "😎 protu patstāvīgi" at bounding box center [458, 363] width 344 height 18
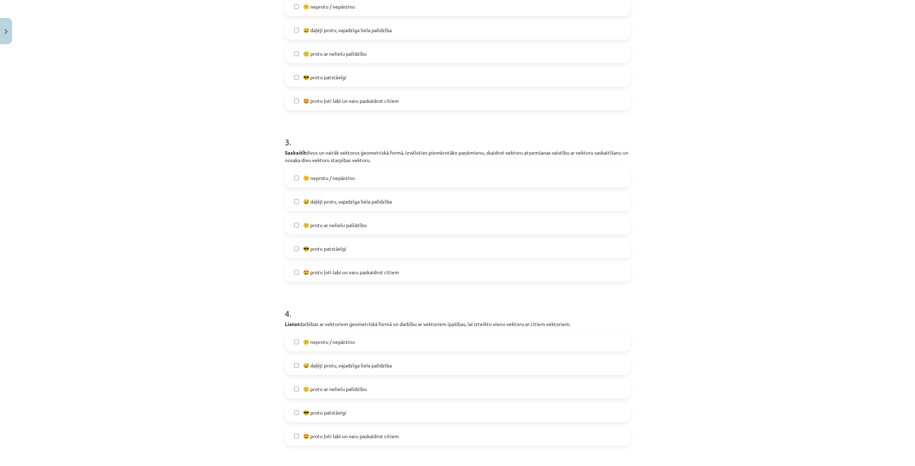
scroll to position [482, 0]
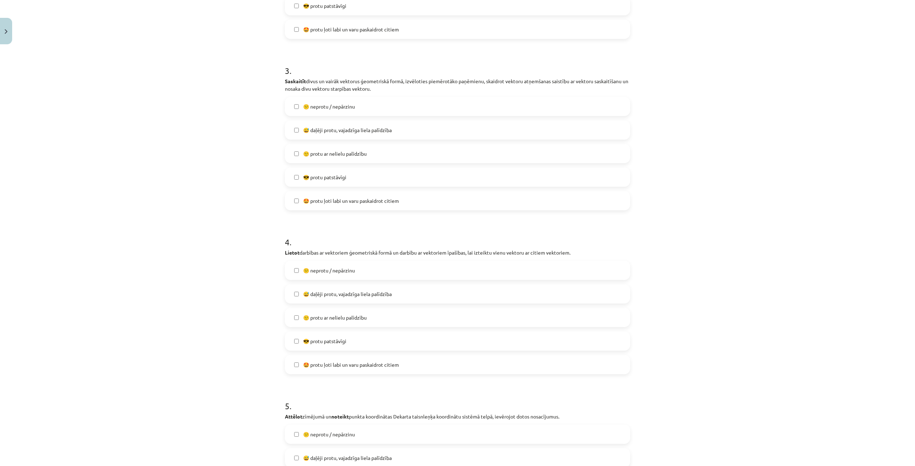
click at [297, 315] on label "🙂 protu ar nelielu palīdzību" at bounding box center [458, 318] width 344 height 18
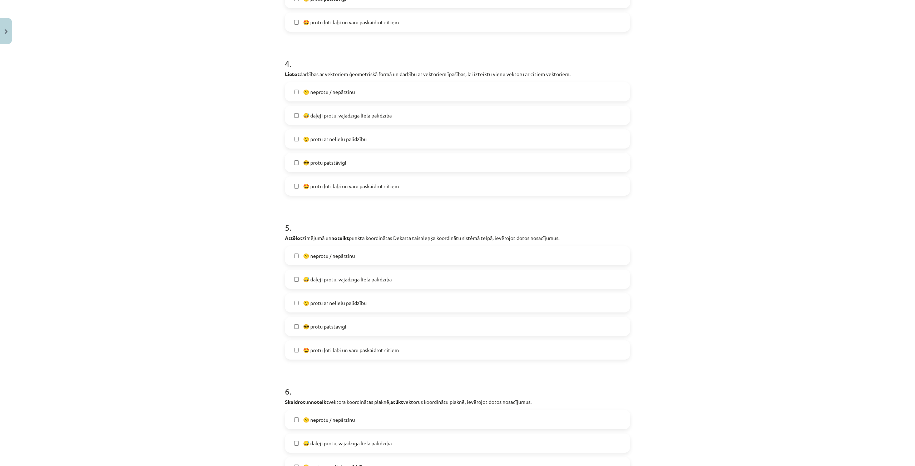
click at [298, 306] on label "🙂 protu ar nelielu palīdzību" at bounding box center [458, 303] width 344 height 18
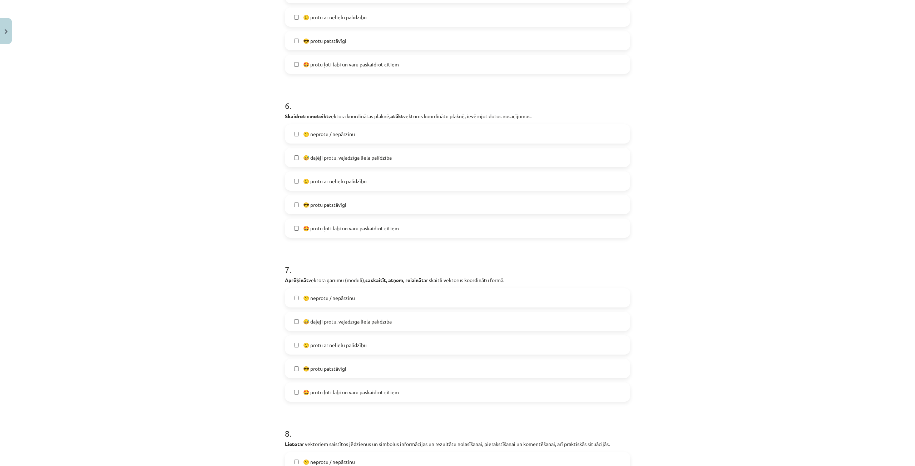
scroll to position [1018, 0]
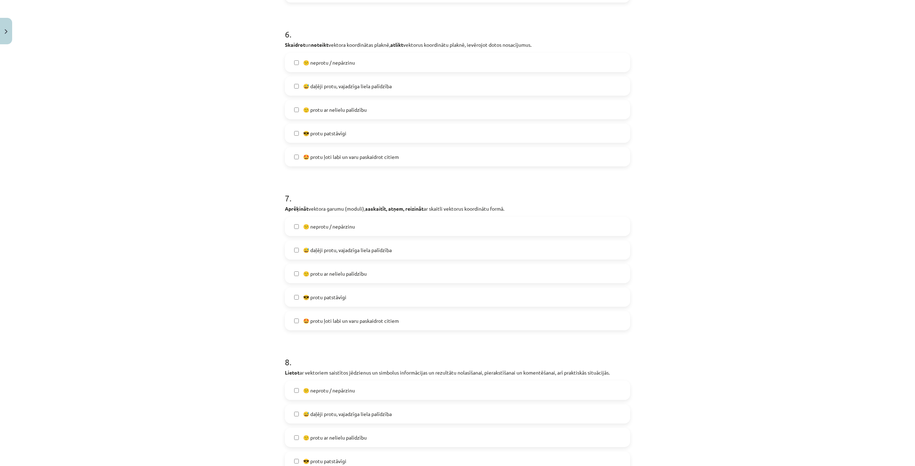
click at [295, 277] on label "🙂 protu ar nelielu palīdzību" at bounding box center [458, 274] width 344 height 18
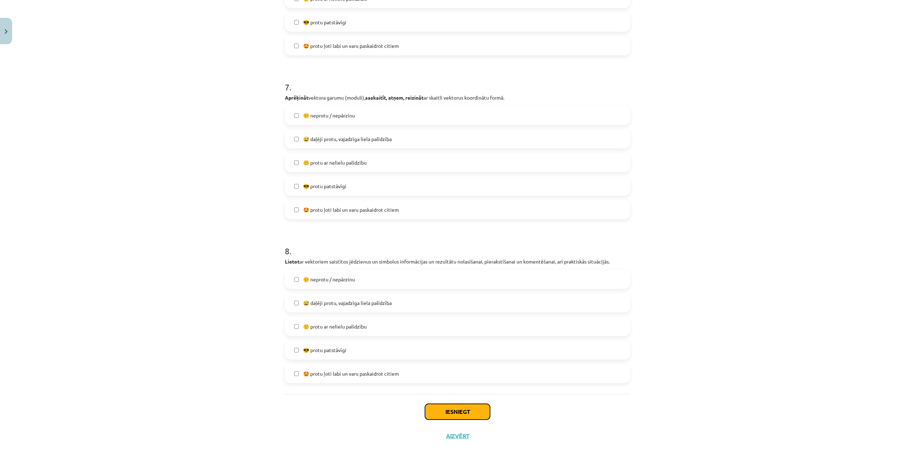
click at [451, 410] on button "Iesniegt" at bounding box center [457, 412] width 65 height 16
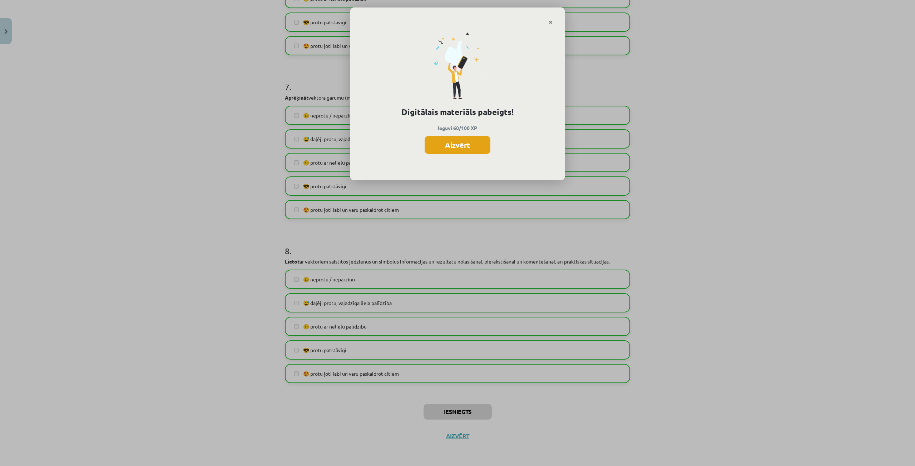
click at [467, 146] on button "Aizvērt" at bounding box center [458, 145] width 66 height 18
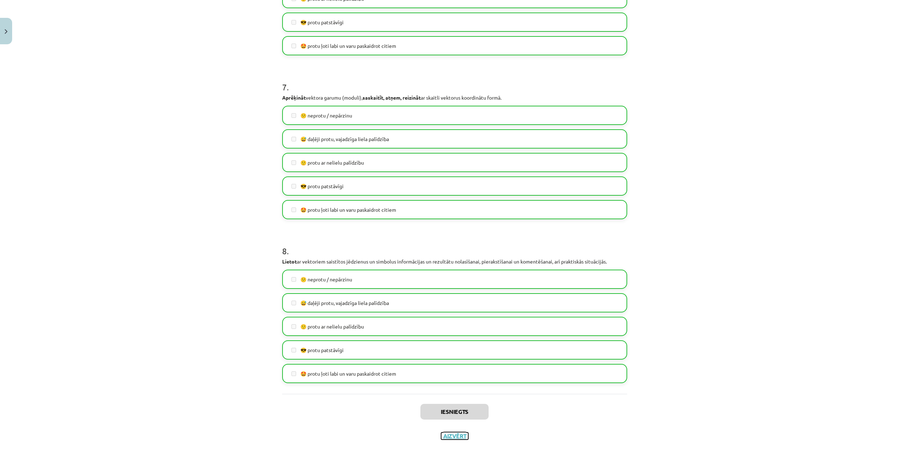
click at [450, 438] on button "Aizvērt" at bounding box center [454, 436] width 27 height 7
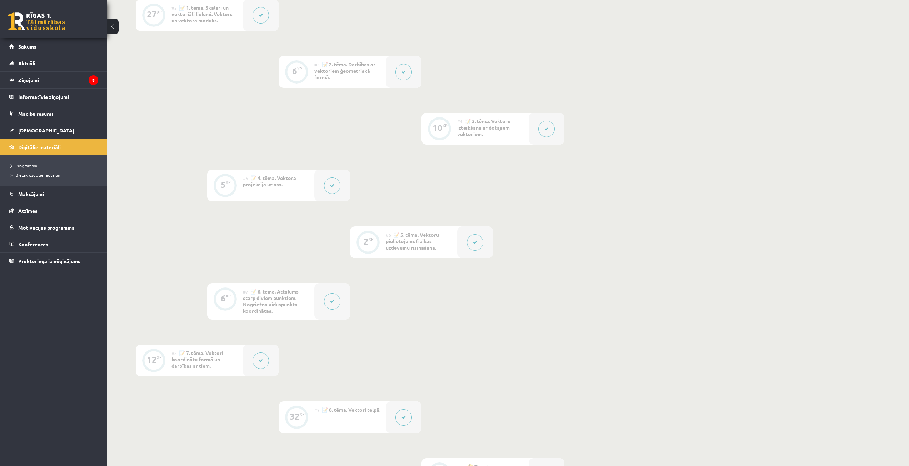
scroll to position [399, 0]
